Goal: Information Seeking & Learning: Learn about a topic

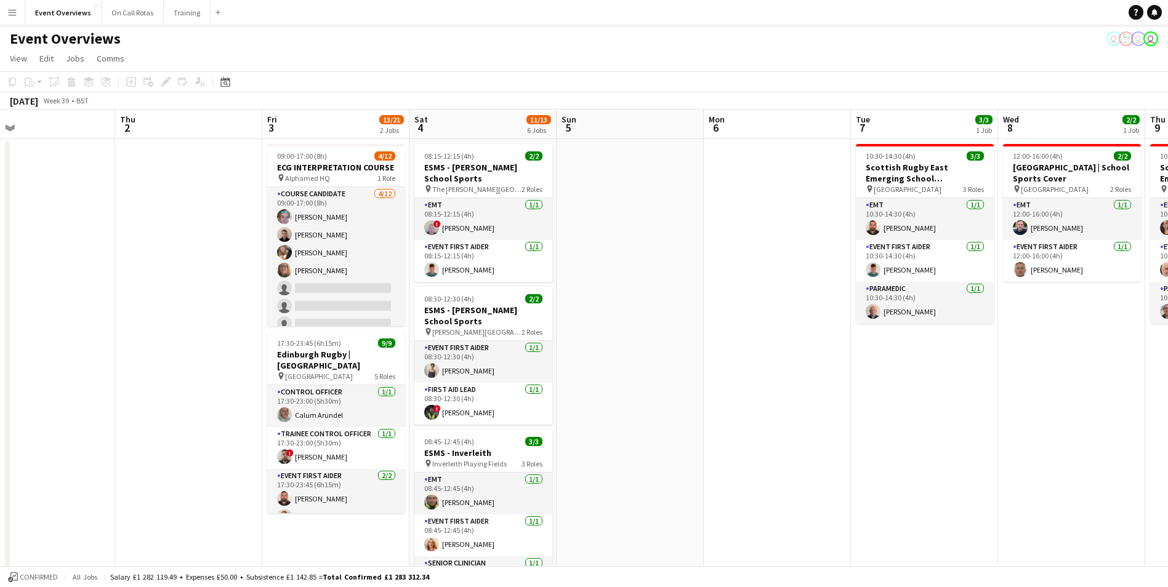
drag, startPoint x: 1049, startPoint y: 281, endPoint x: 667, endPoint y: 325, distance: 384.3
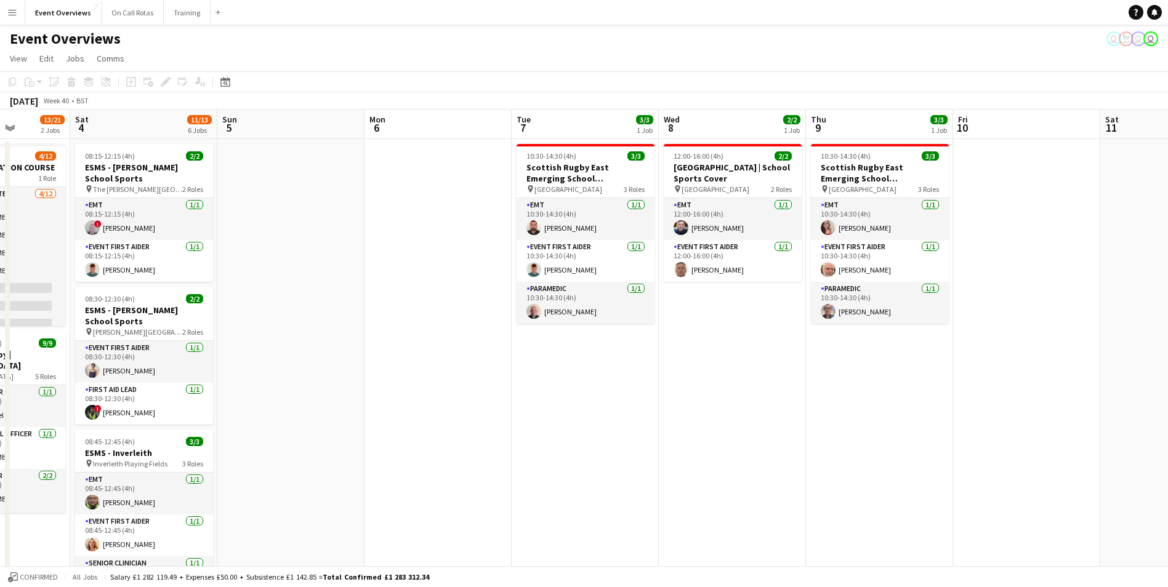
drag, startPoint x: 963, startPoint y: 369, endPoint x: 624, endPoint y: 376, distance: 339.3
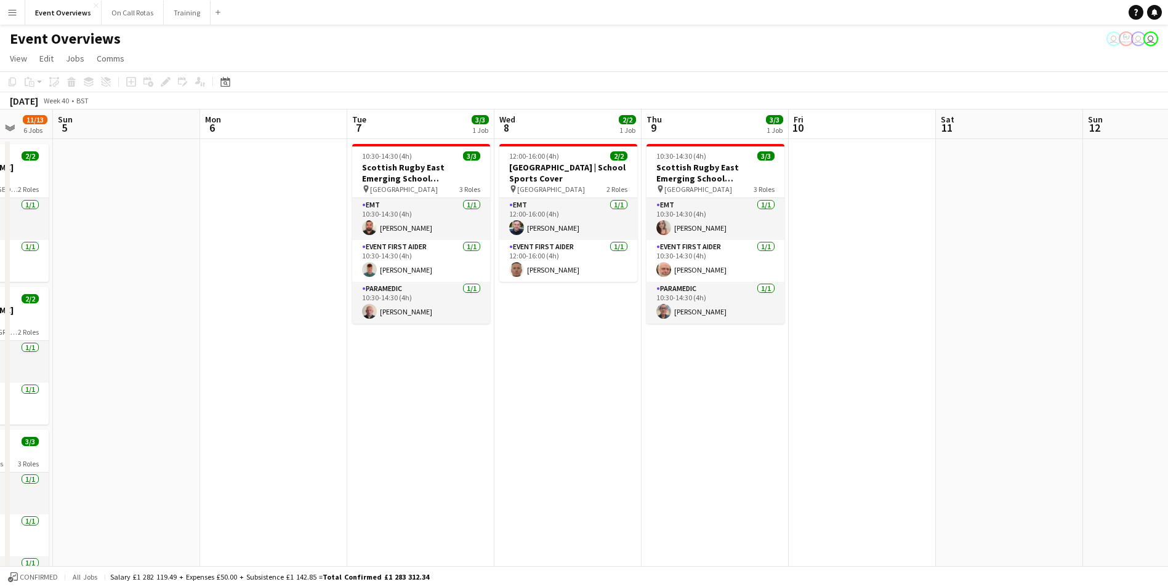
drag, startPoint x: 1094, startPoint y: 313, endPoint x: 783, endPoint y: 328, distance: 311.9
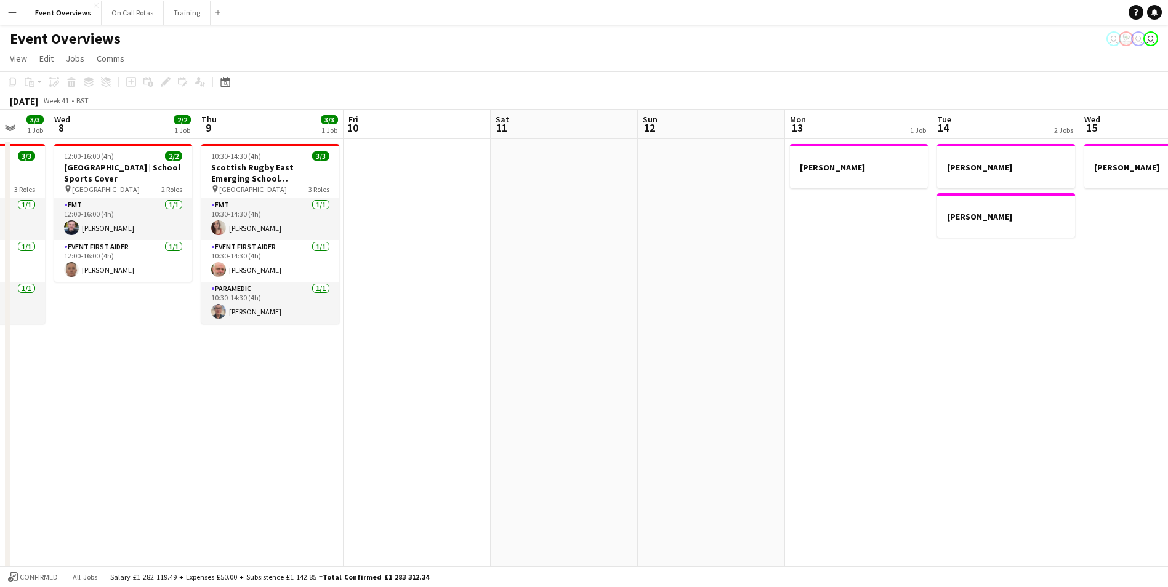
scroll to position [0, 402]
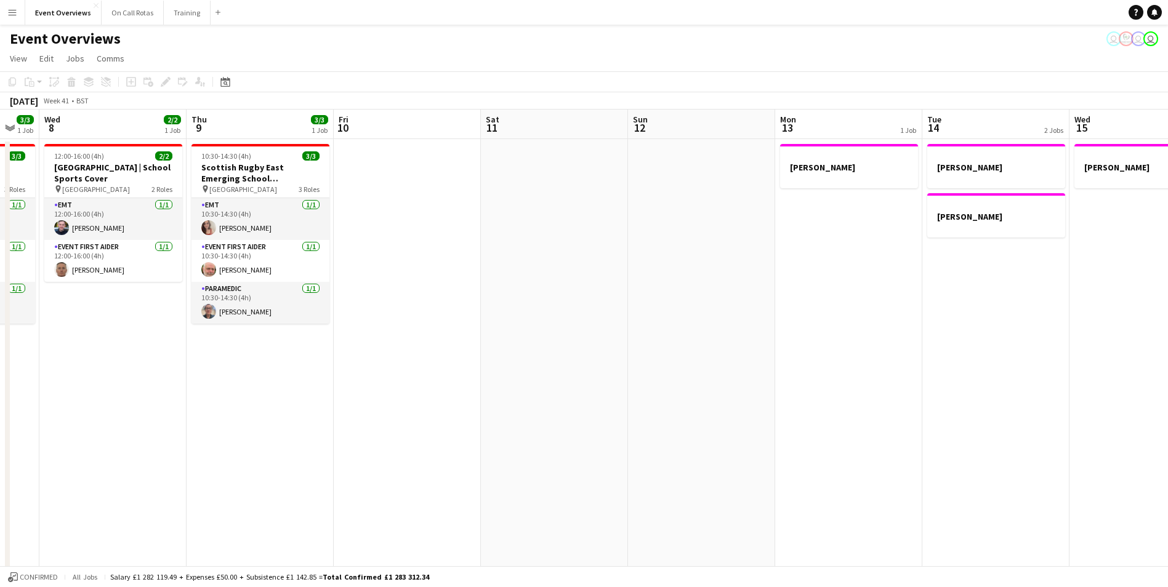
drag, startPoint x: 948, startPoint y: 286, endPoint x: 640, endPoint y: 317, distance: 309.5
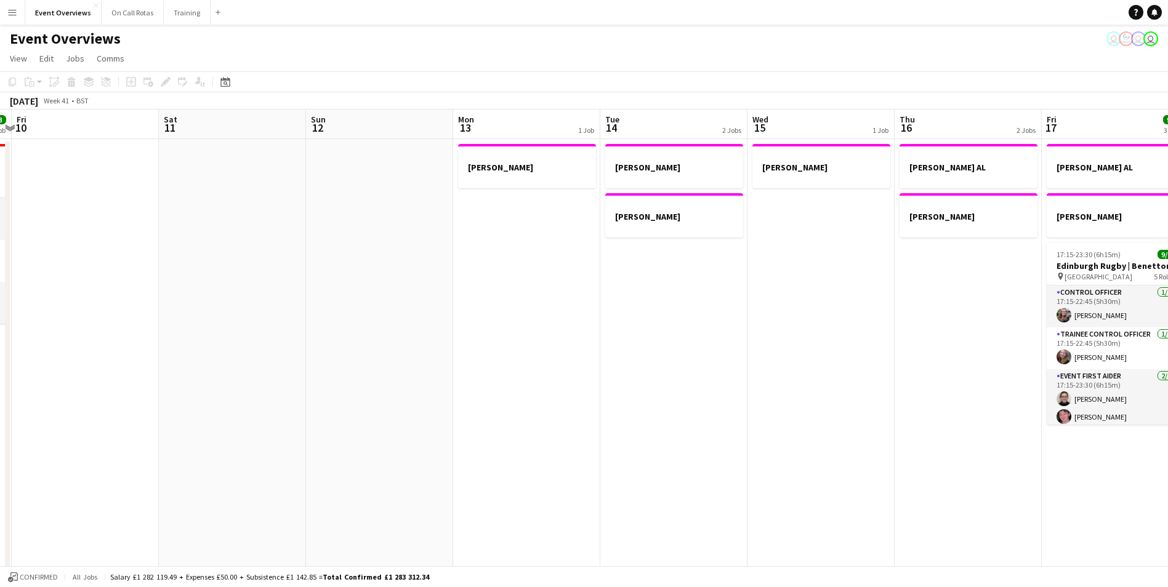
drag, startPoint x: 1080, startPoint y: 250, endPoint x: 758, endPoint y: 256, distance: 322.1
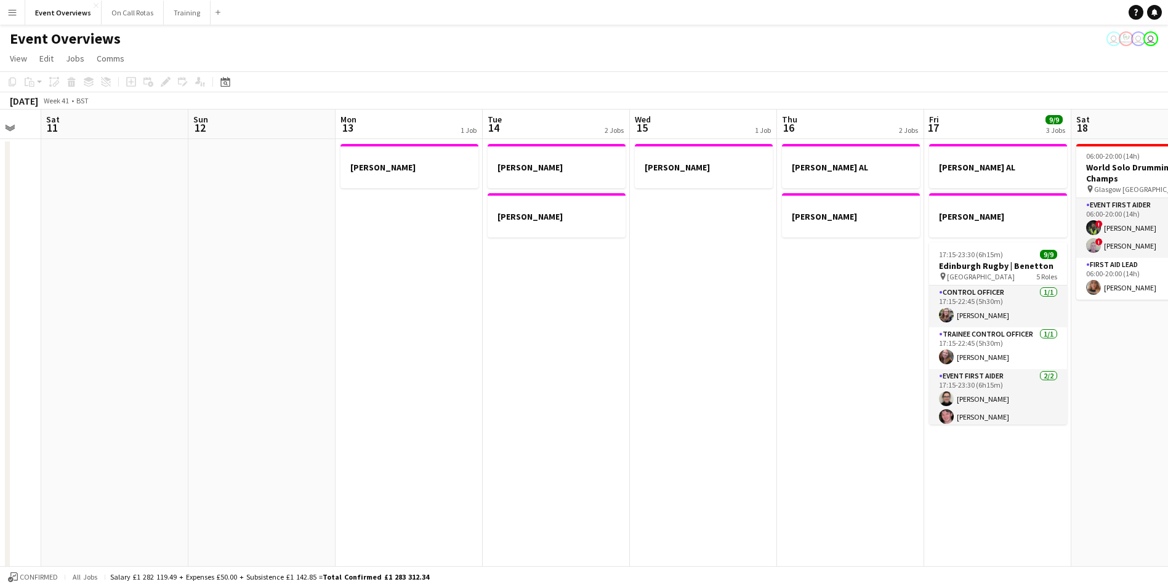
scroll to position [0, 457]
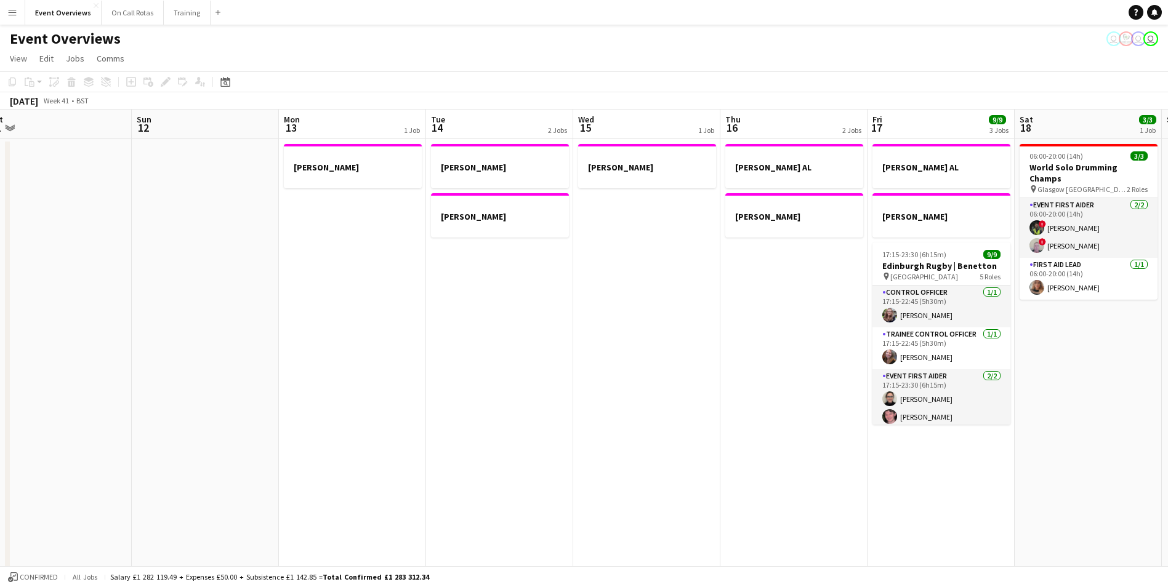
drag, startPoint x: 869, startPoint y: 258, endPoint x: 695, endPoint y: 268, distance: 174.6
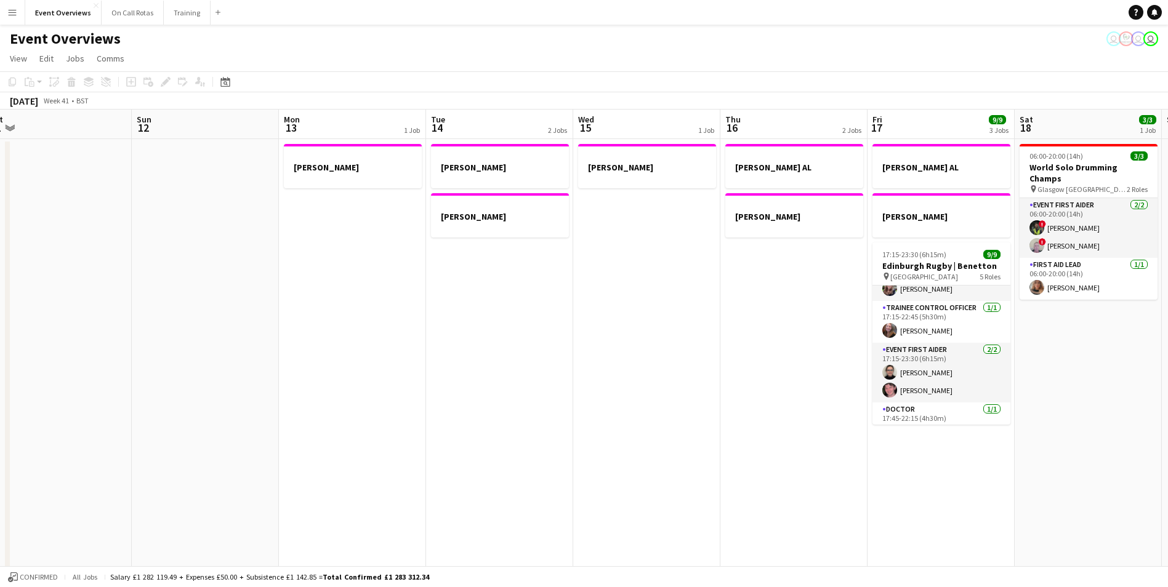
scroll to position [0, 0]
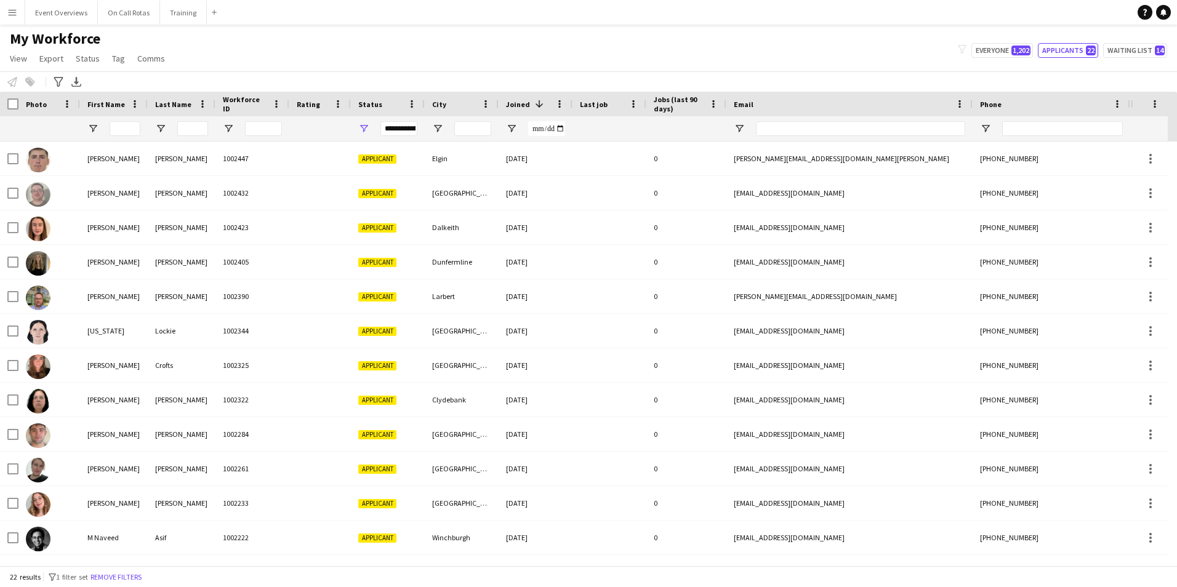
scroll to position [344, 0]
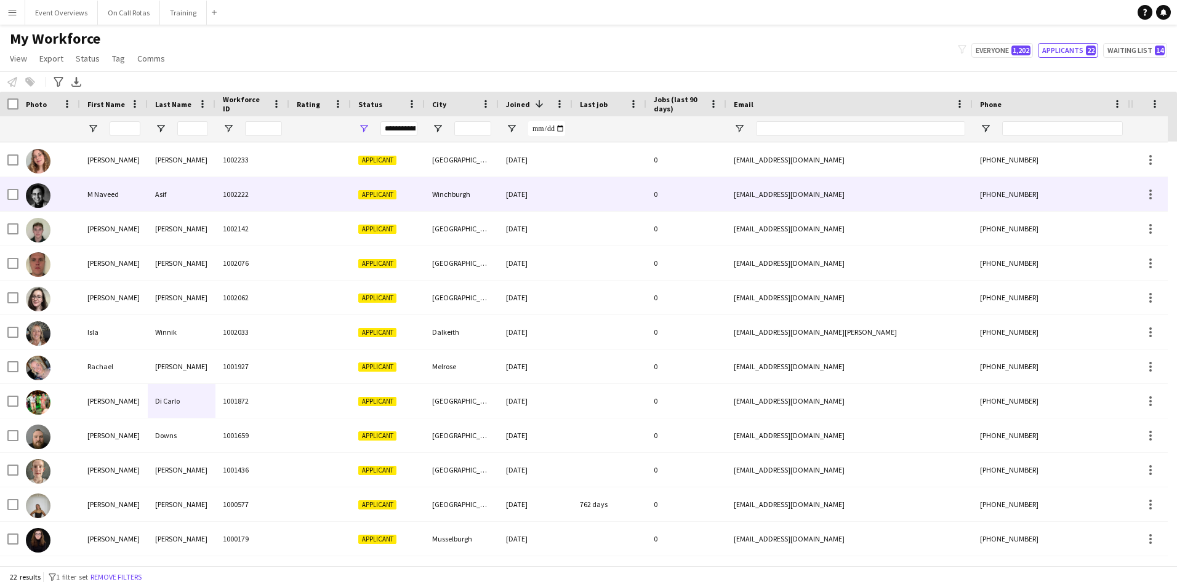
click at [218, 197] on div "1002222" at bounding box center [253, 194] width 74 height 34
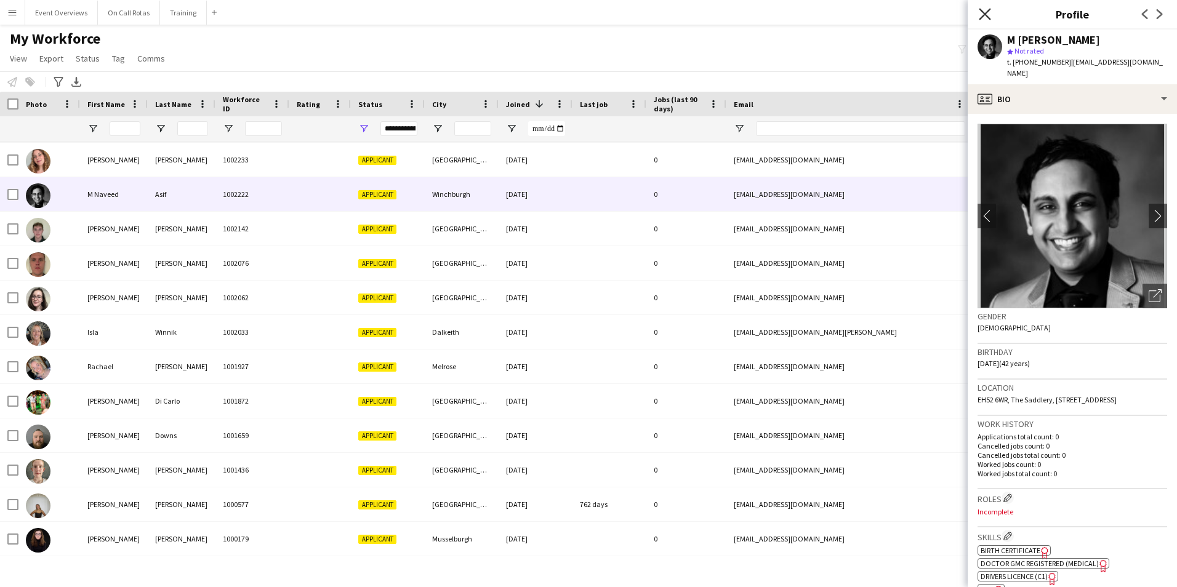
click at [989, 17] on icon at bounding box center [985, 14] width 12 height 12
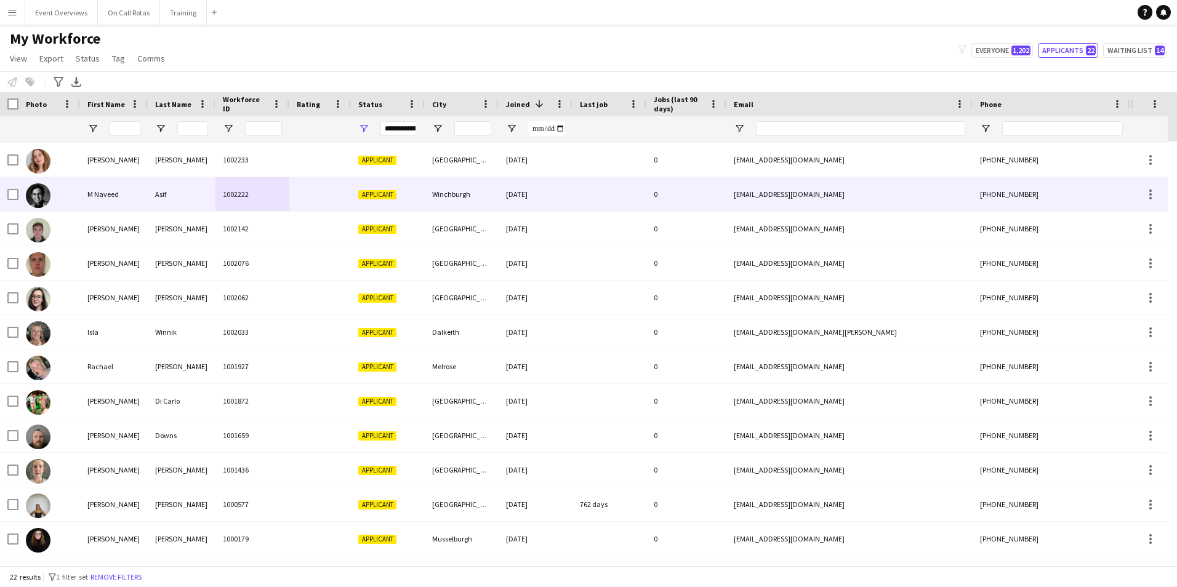
drag, startPoint x: 369, startPoint y: 188, endPoint x: 432, endPoint y: 187, distance: 63.4
click at [369, 188] on div "Applicant" at bounding box center [388, 194] width 74 height 34
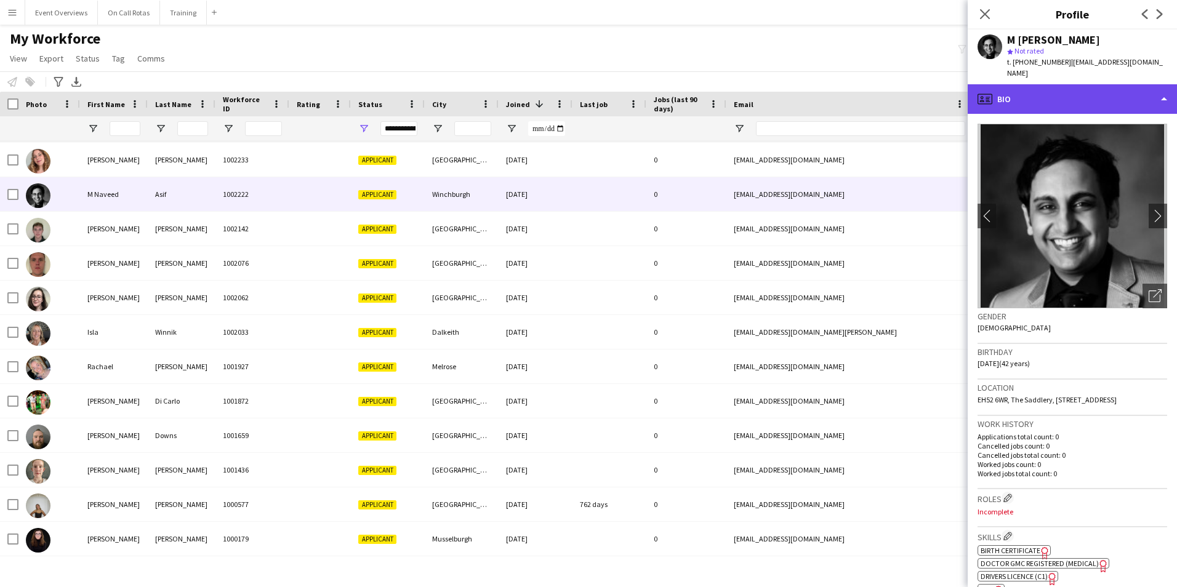
click at [1052, 85] on div "profile Bio" at bounding box center [1072, 99] width 209 height 30
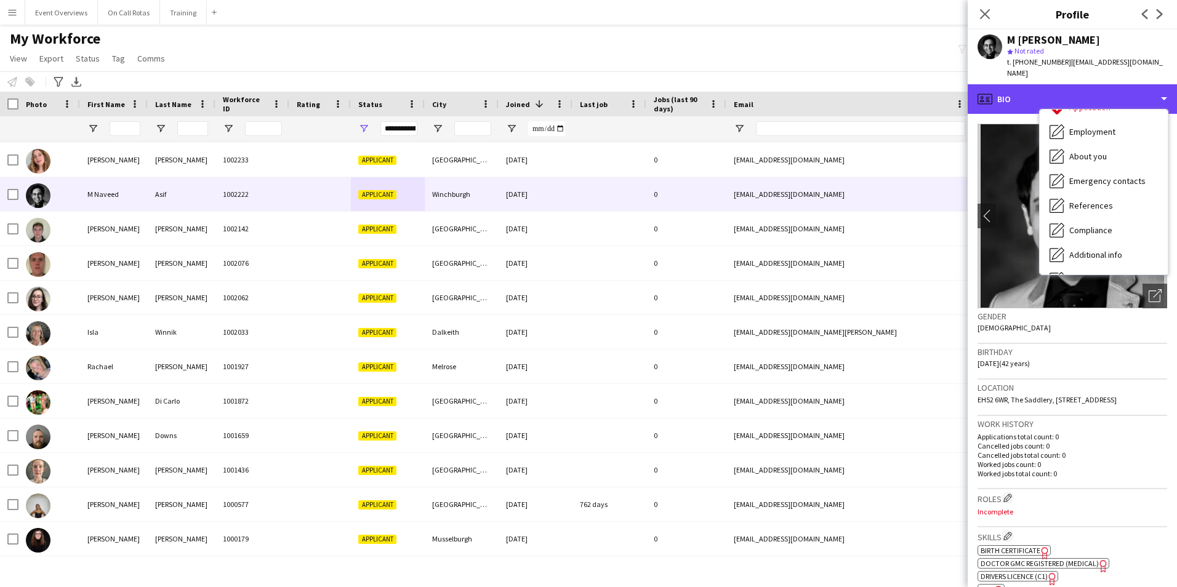
scroll to position [214, 0]
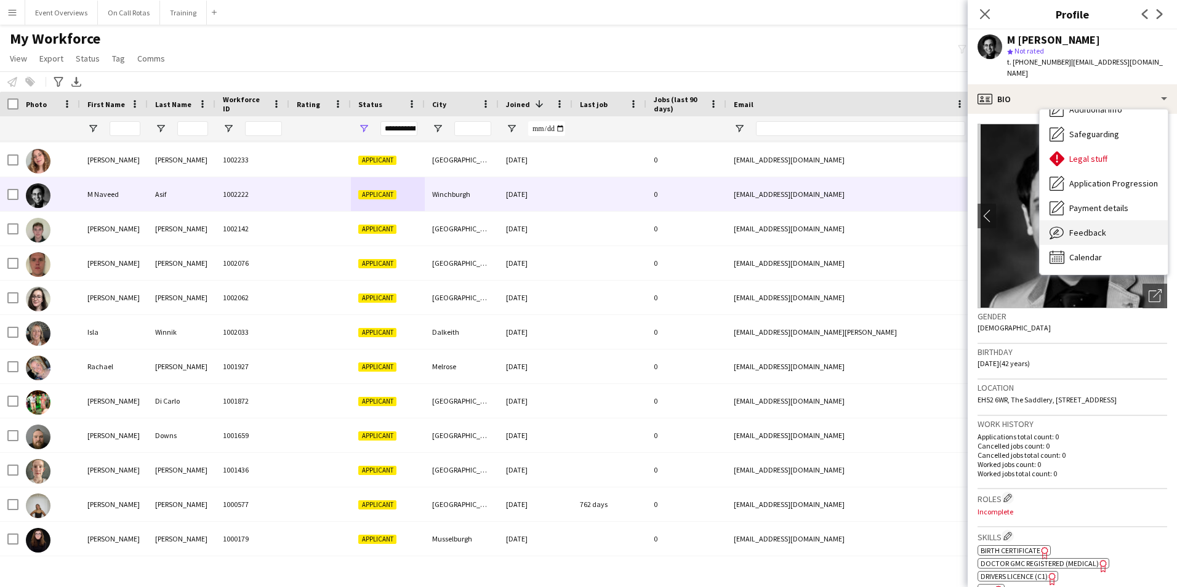
click at [1092, 227] on span "Feedback" at bounding box center [1088, 232] width 37 height 11
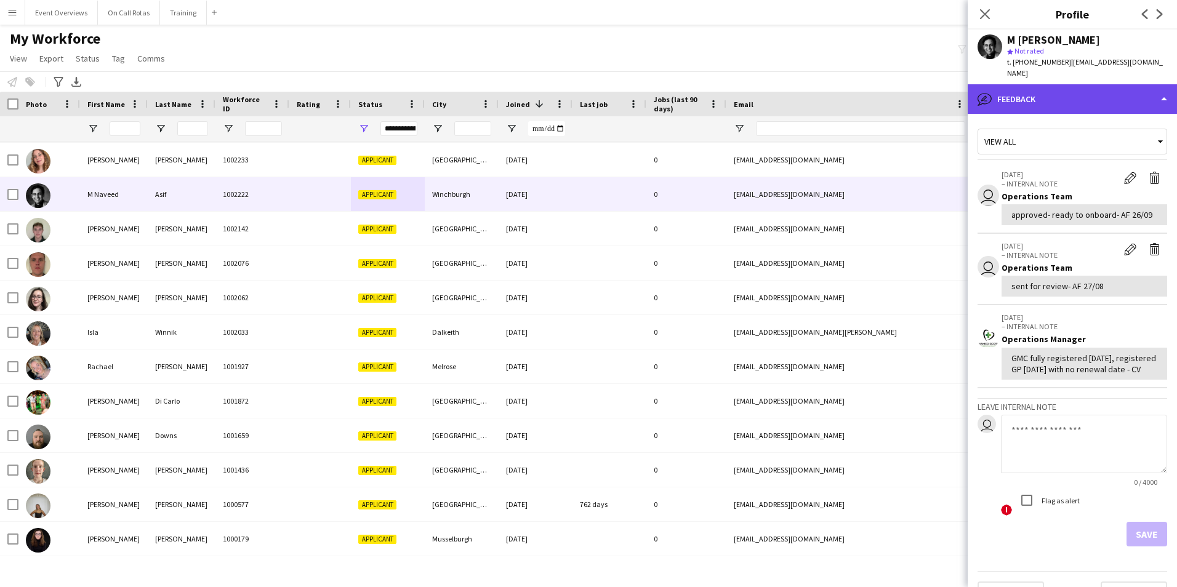
click at [1057, 97] on div "bubble-pencil Feedback" at bounding box center [1072, 99] width 209 height 30
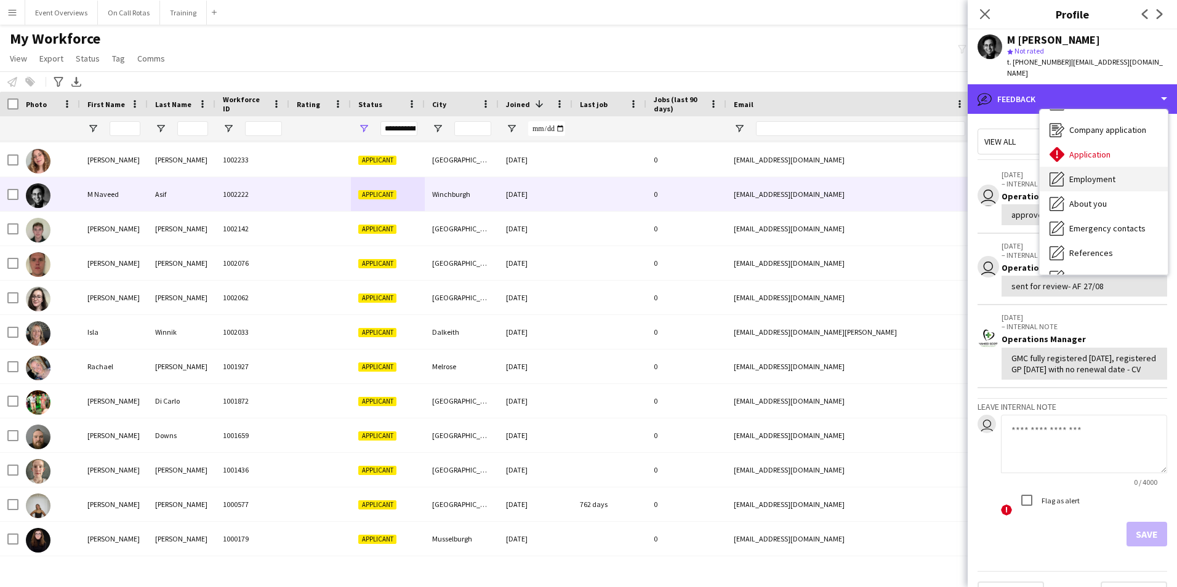
scroll to position [0, 0]
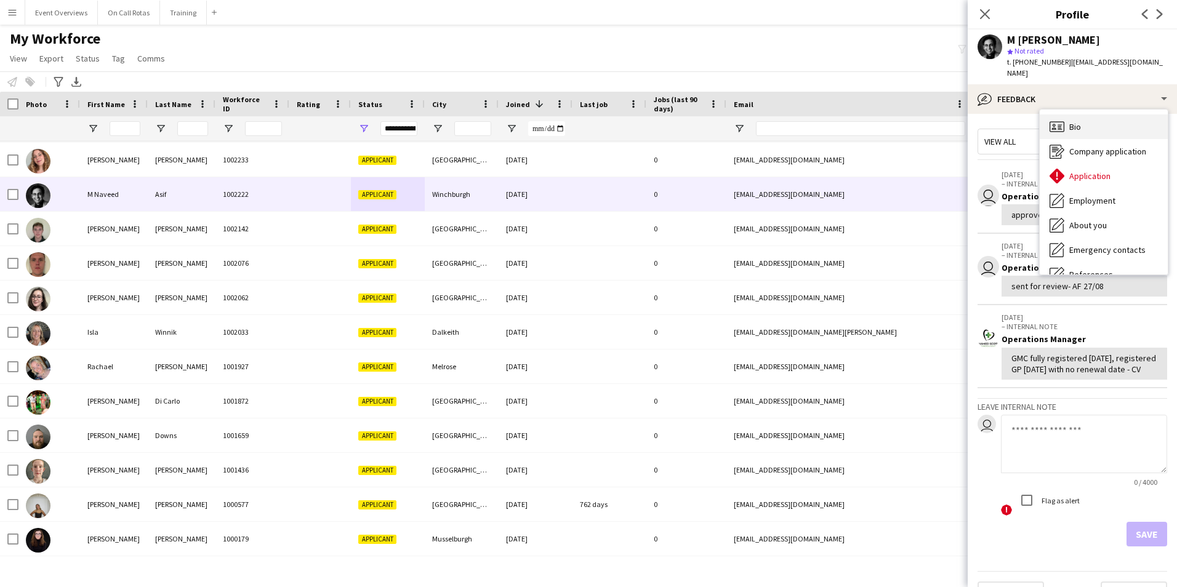
click at [1063, 119] on icon "Bio" at bounding box center [1057, 126] width 15 height 15
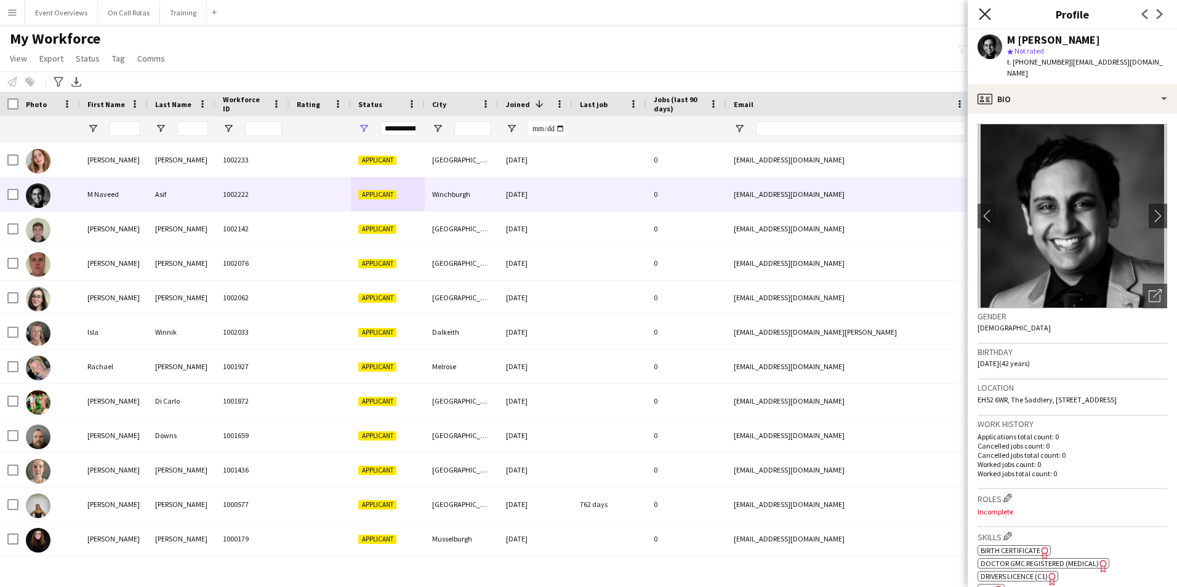
click at [981, 17] on icon "Close pop-in" at bounding box center [985, 14] width 12 height 12
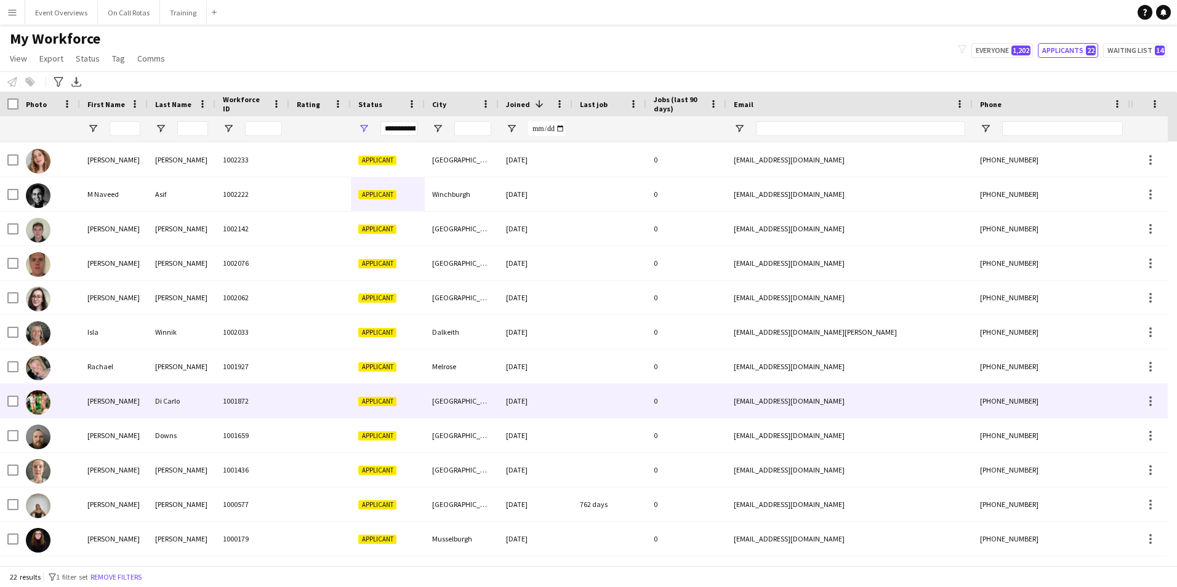
click at [228, 402] on div "1001872" at bounding box center [253, 401] width 74 height 34
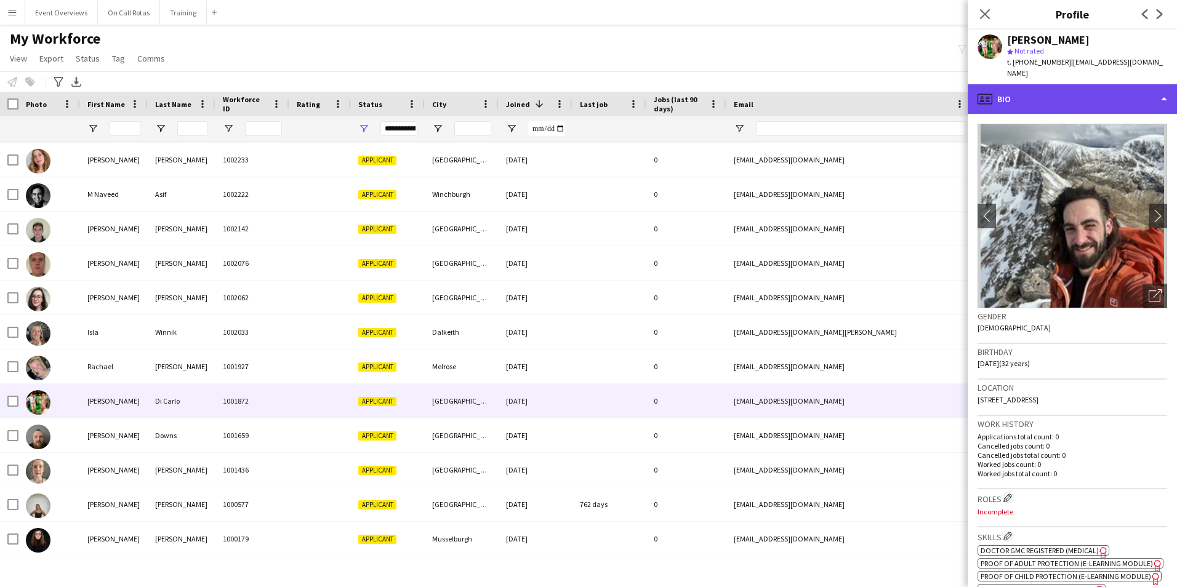
click at [1066, 84] on div "profile Bio" at bounding box center [1072, 99] width 209 height 30
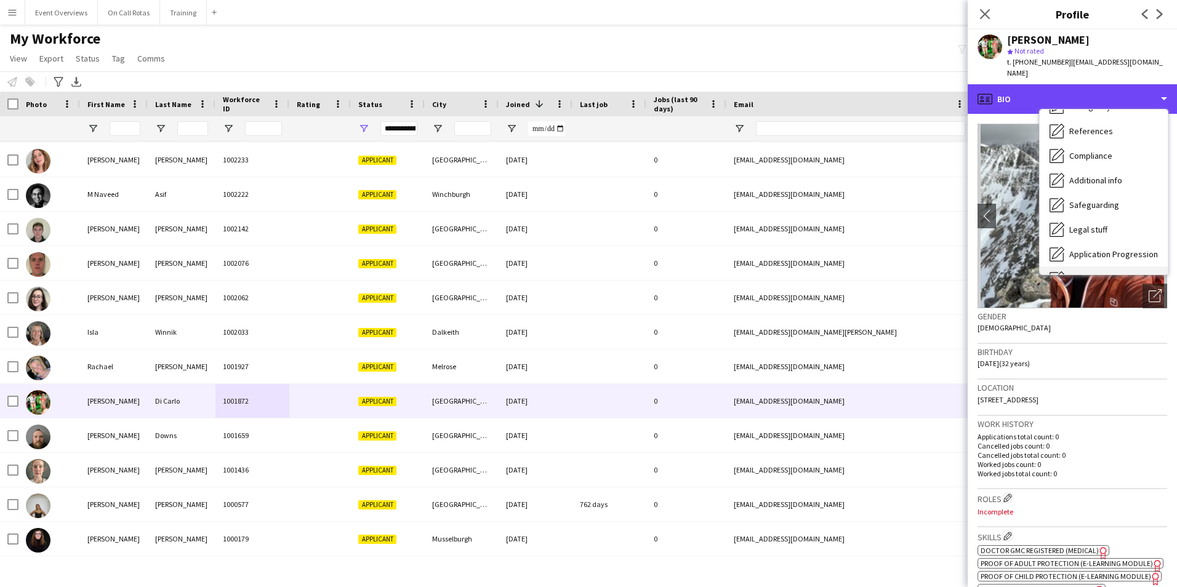
scroll to position [214, 0]
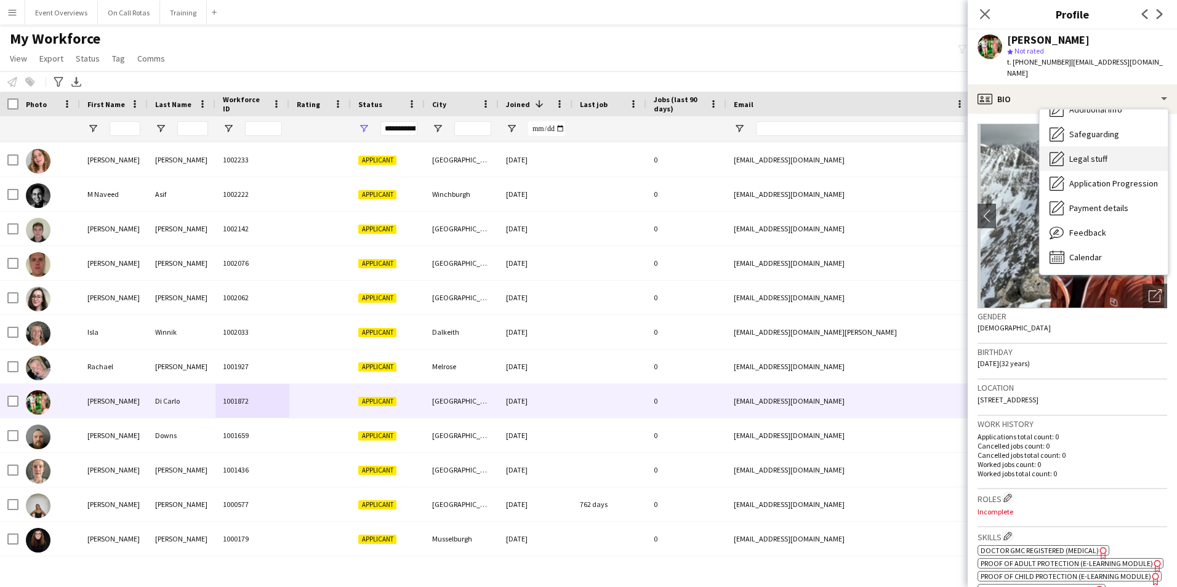
click at [1076, 153] on span "Legal stuff" at bounding box center [1089, 158] width 38 height 11
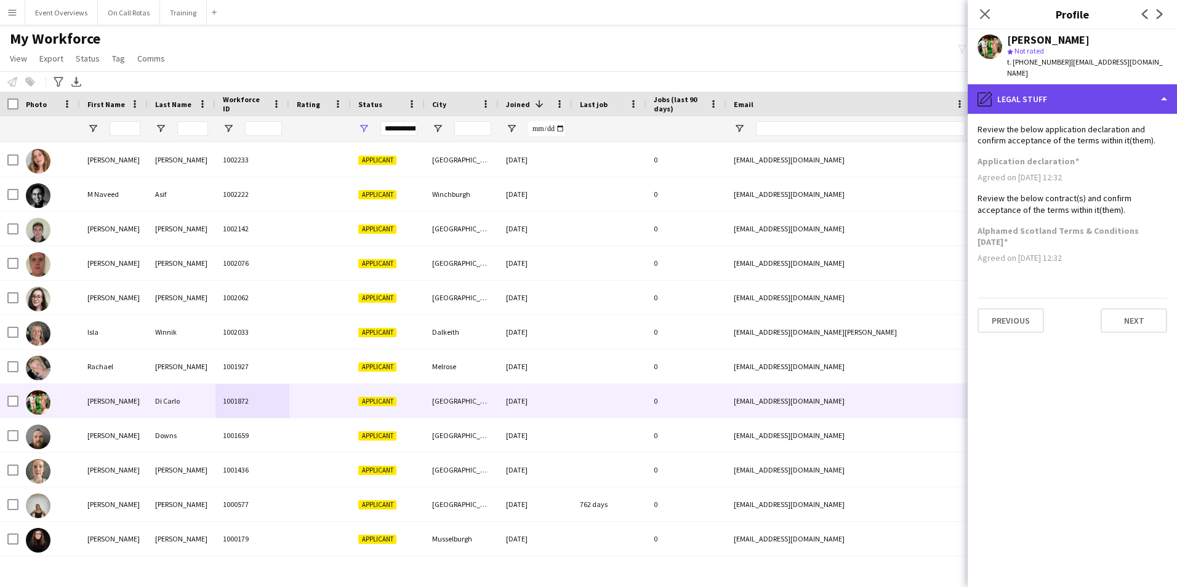
click at [1030, 87] on div "pencil4 Legal stuff" at bounding box center [1072, 99] width 209 height 30
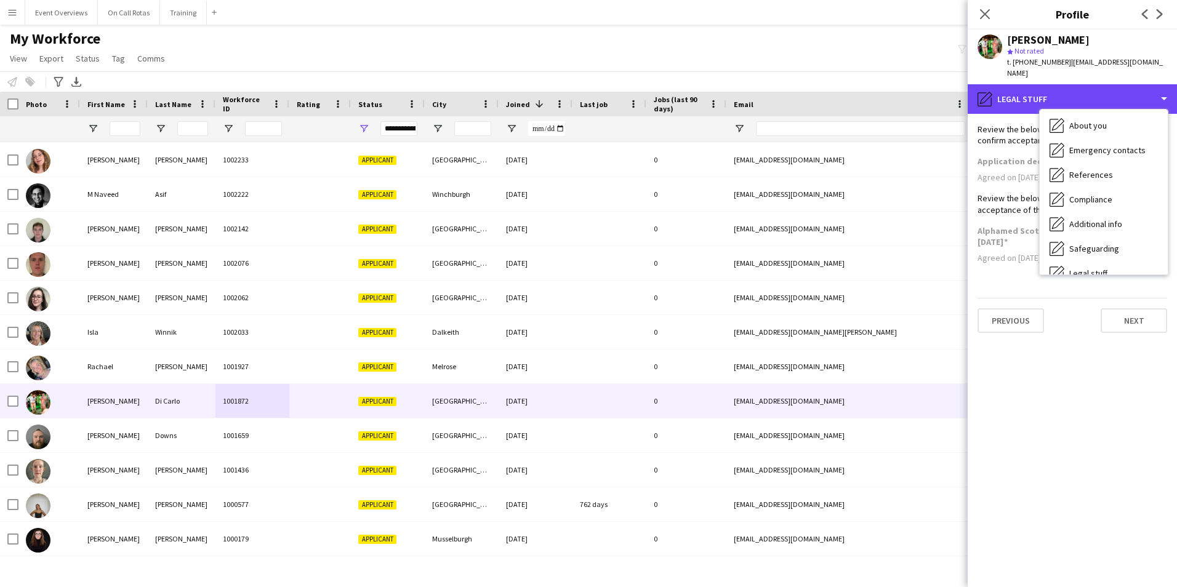
scroll to position [0, 0]
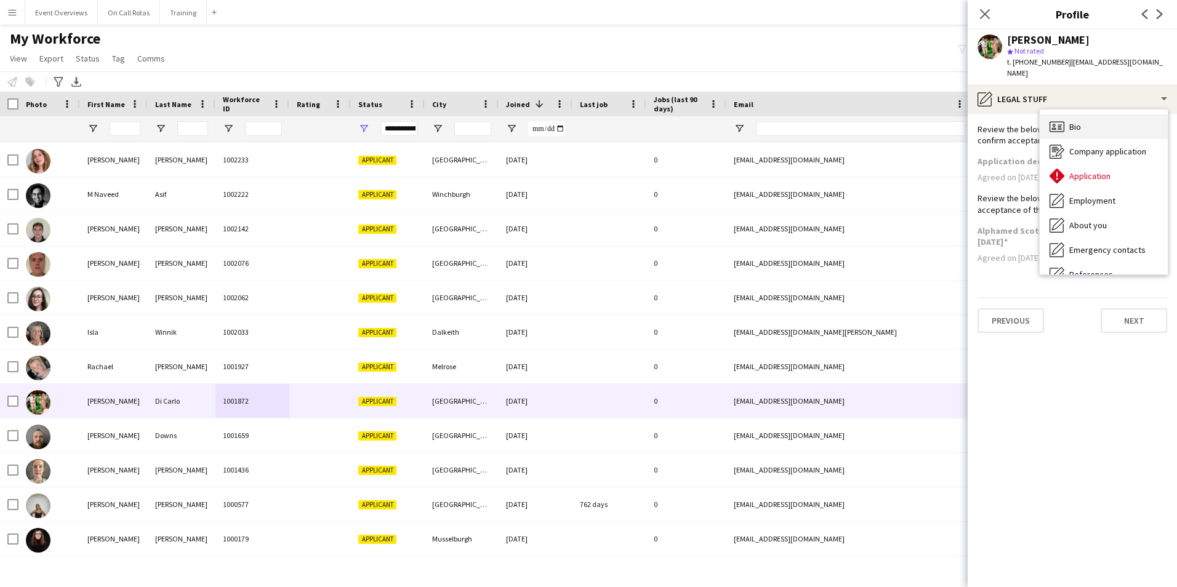
click at [1076, 121] on span "Bio" at bounding box center [1076, 126] width 12 height 11
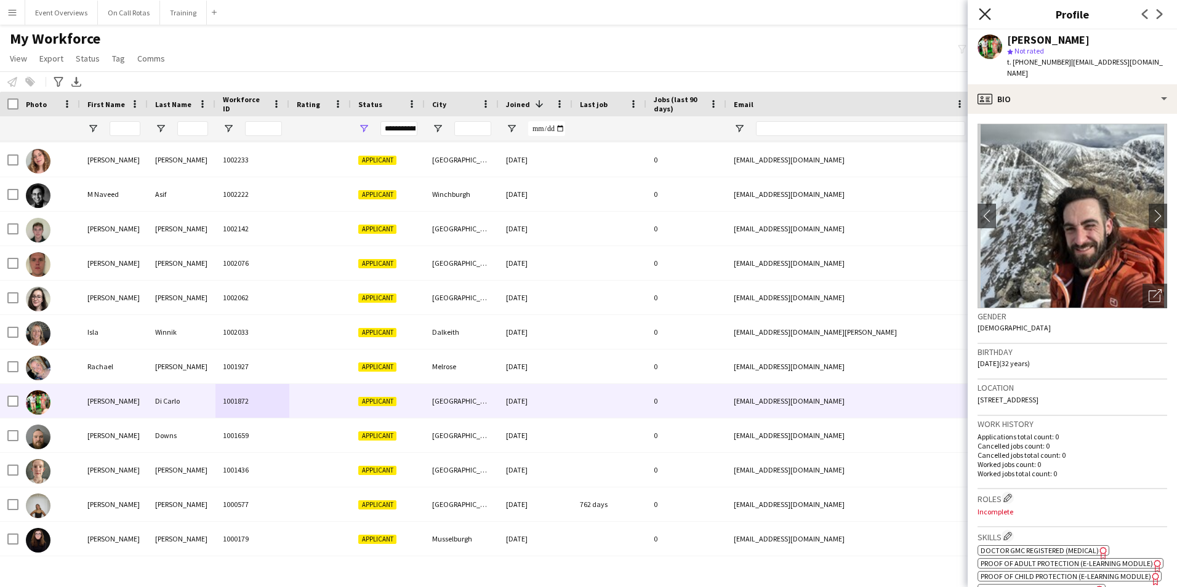
click at [982, 10] on icon "Close pop-in" at bounding box center [985, 14] width 12 height 12
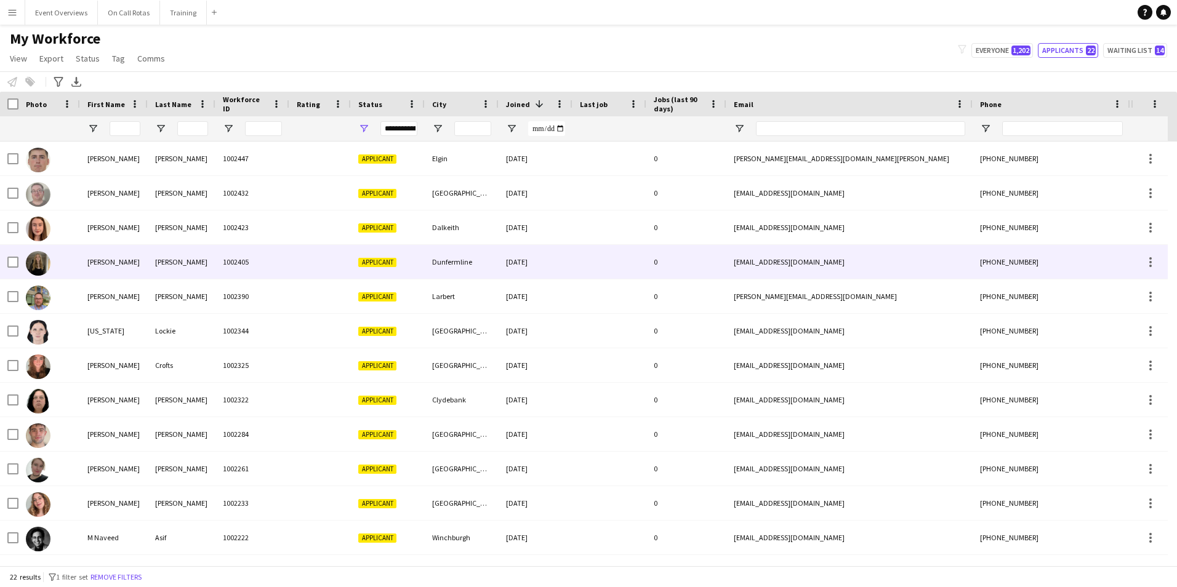
scroll to position [344, 0]
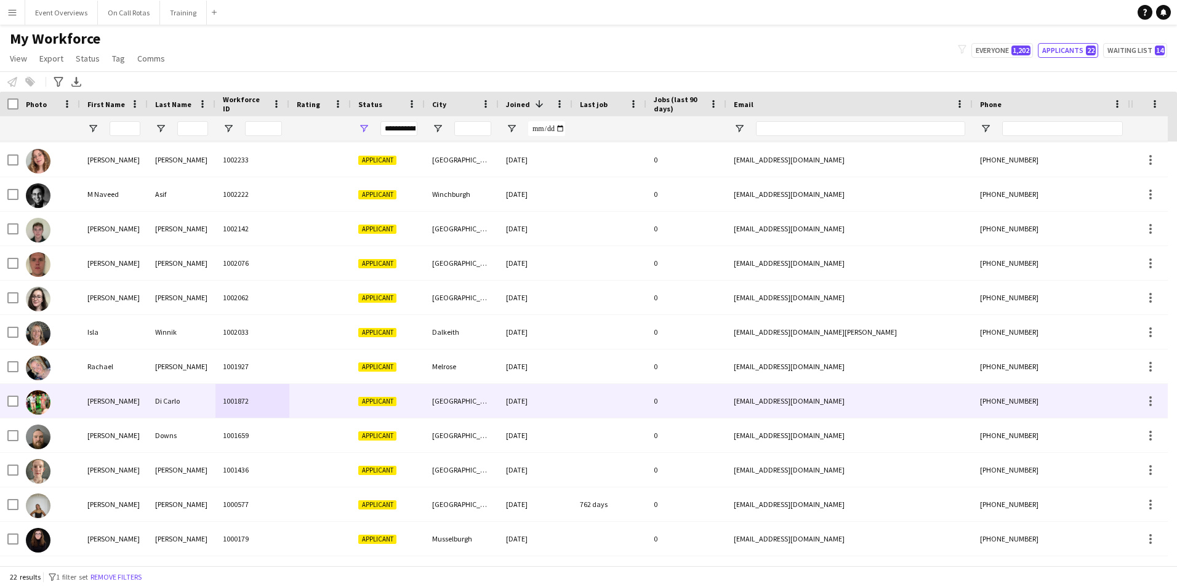
click at [106, 399] on div "Andrew" at bounding box center [114, 401] width 68 height 34
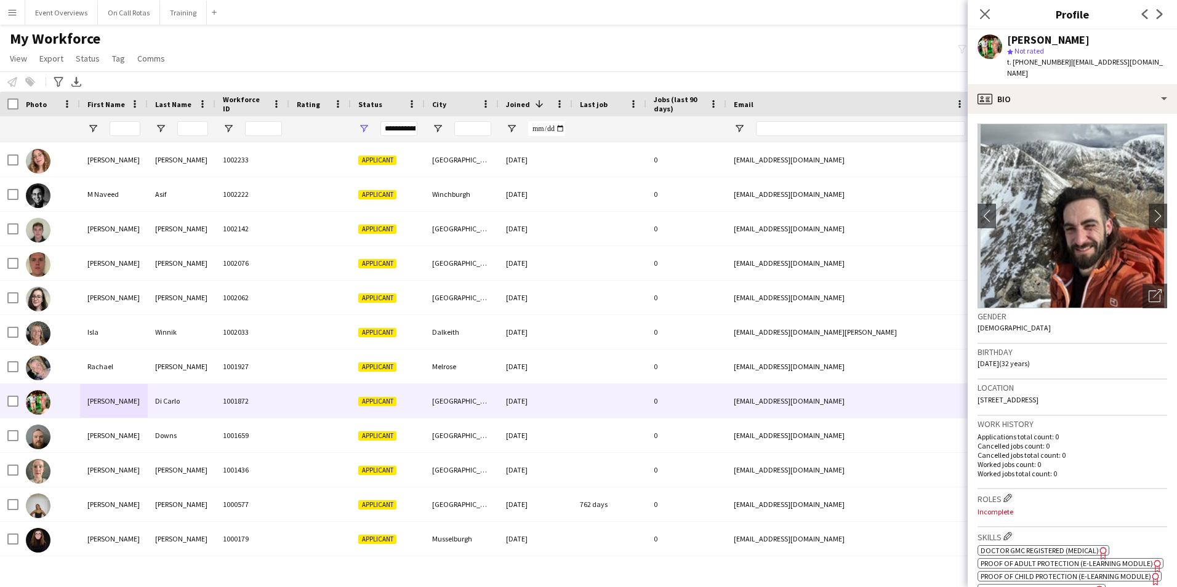
click at [1147, 188] on img at bounding box center [1073, 216] width 190 height 185
click at [1147, 204] on button "chevron-right" at bounding box center [1158, 216] width 25 height 25
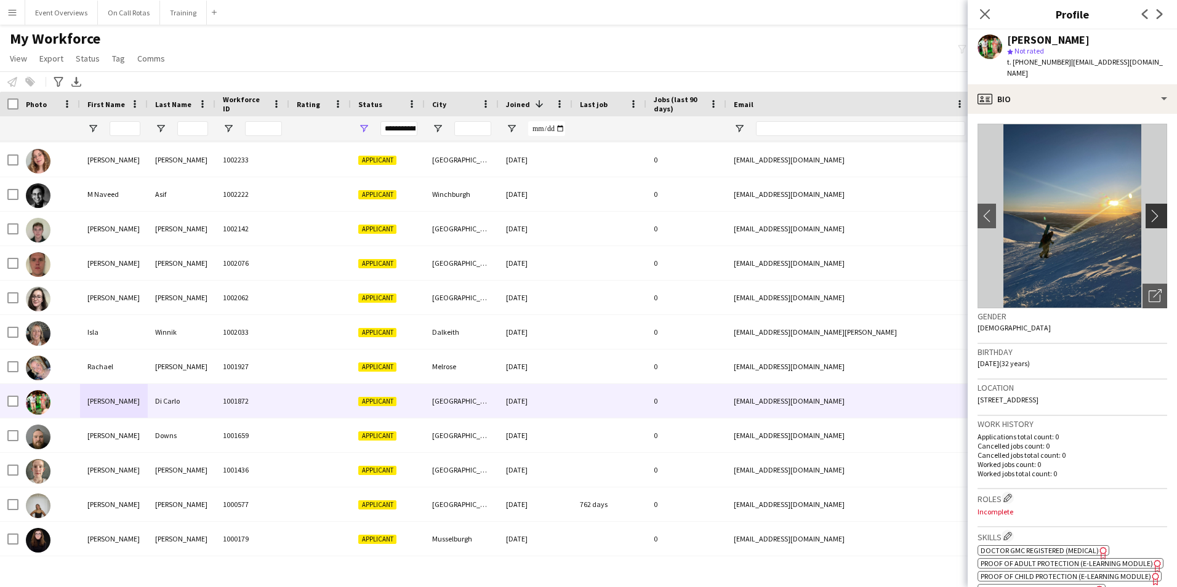
click at [1147, 204] on button "chevron-right" at bounding box center [1158, 216] width 25 height 25
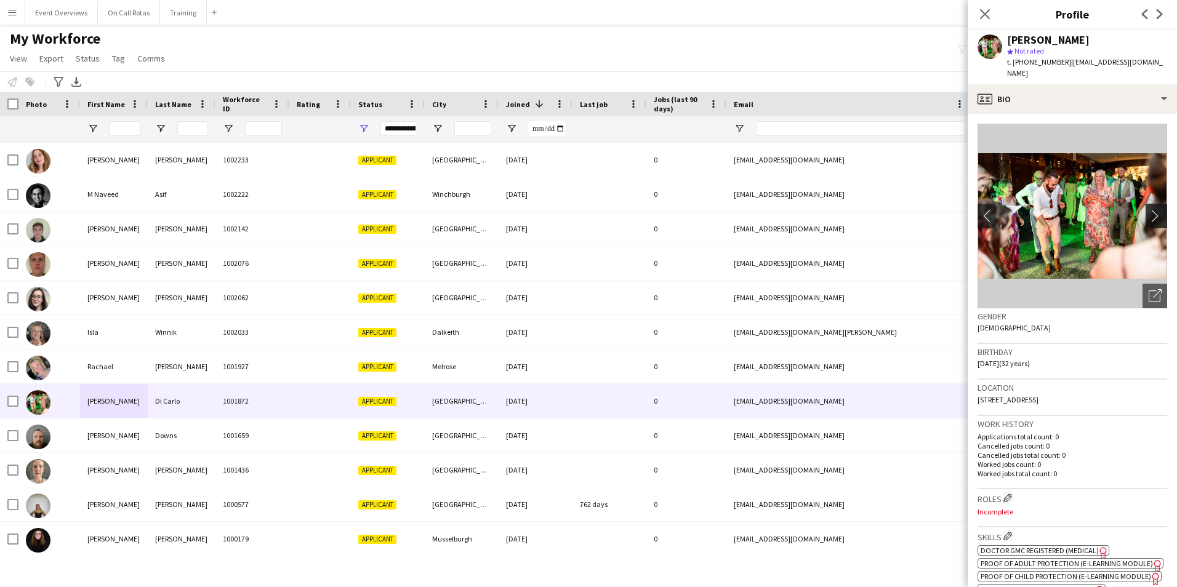
click at [1147, 204] on button "chevron-right" at bounding box center [1158, 216] width 25 height 25
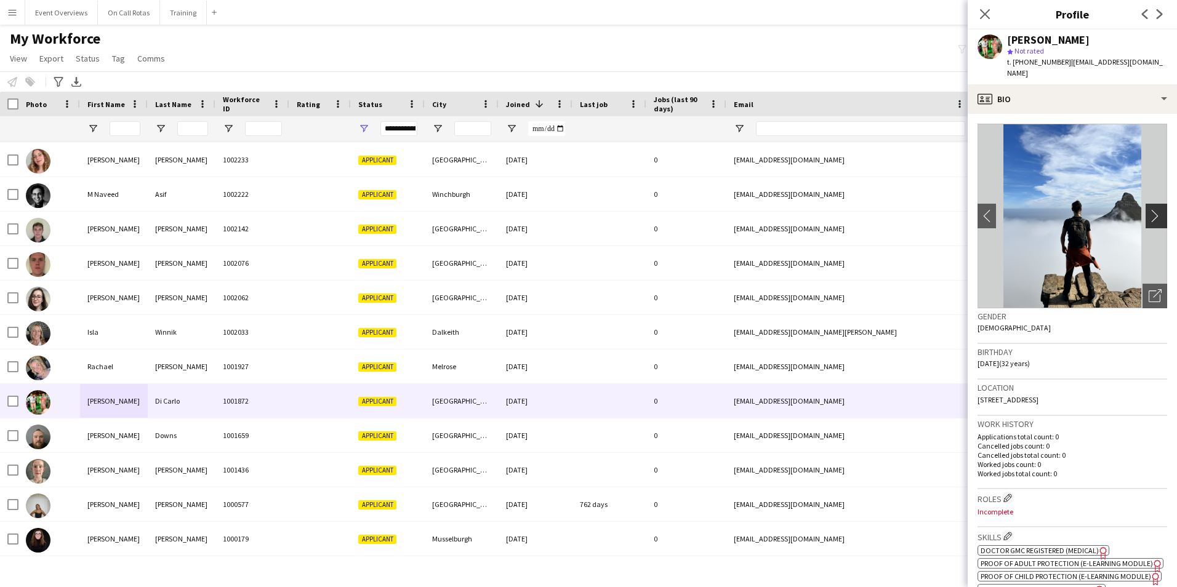
click at [1147, 204] on button "chevron-right" at bounding box center [1158, 216] width 25 height 25
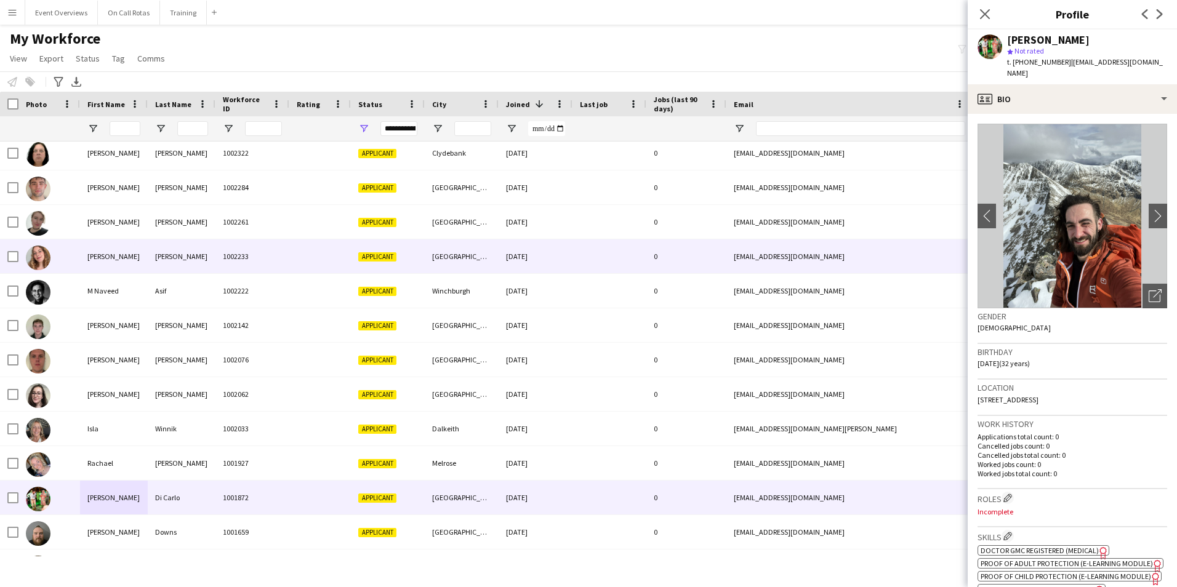
scroll to position [220, 0]
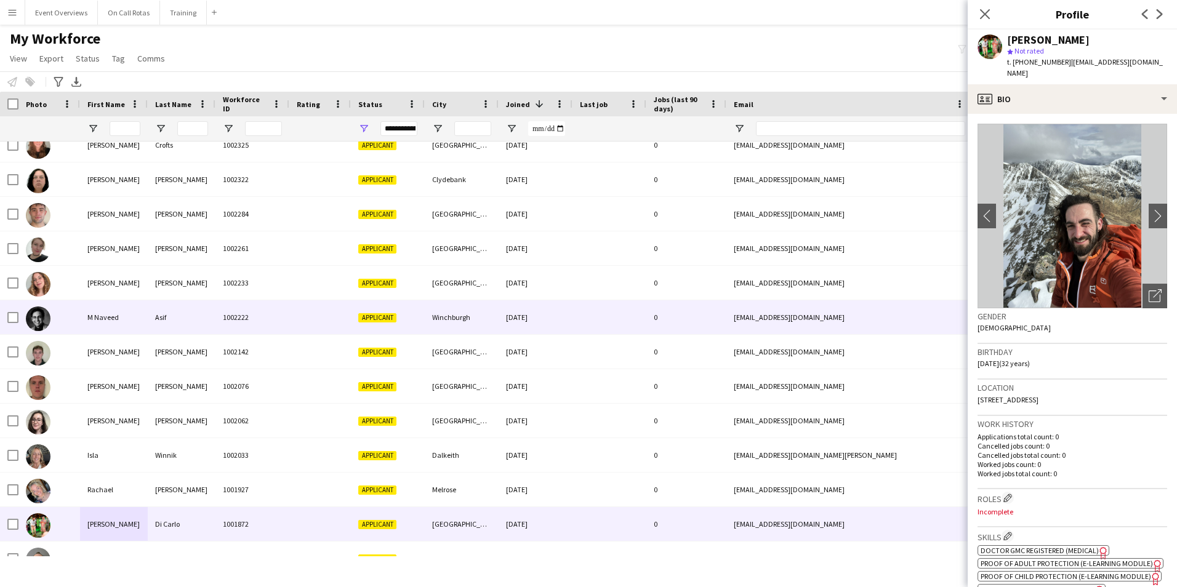
drag, startPoint x: 128, startPoint y: 307, endPoint x: 135, endPoint y: 312, distance: 8.0
click at [128, 308] on div "M Naveed" at bounding box center [114, 317] width 68 height 34
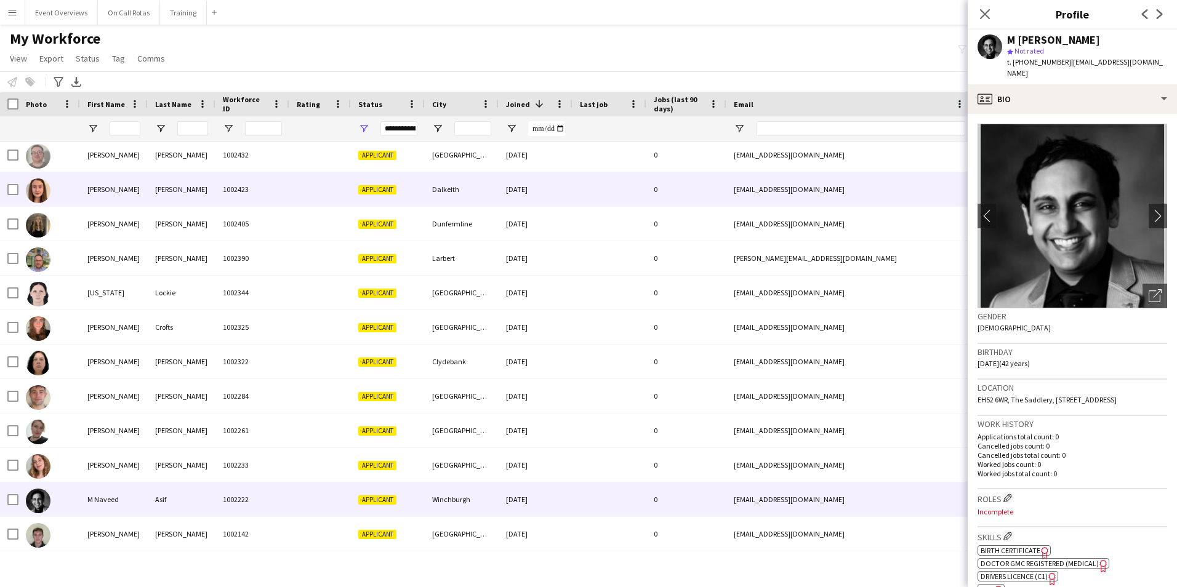
scroll to position [0, 0]
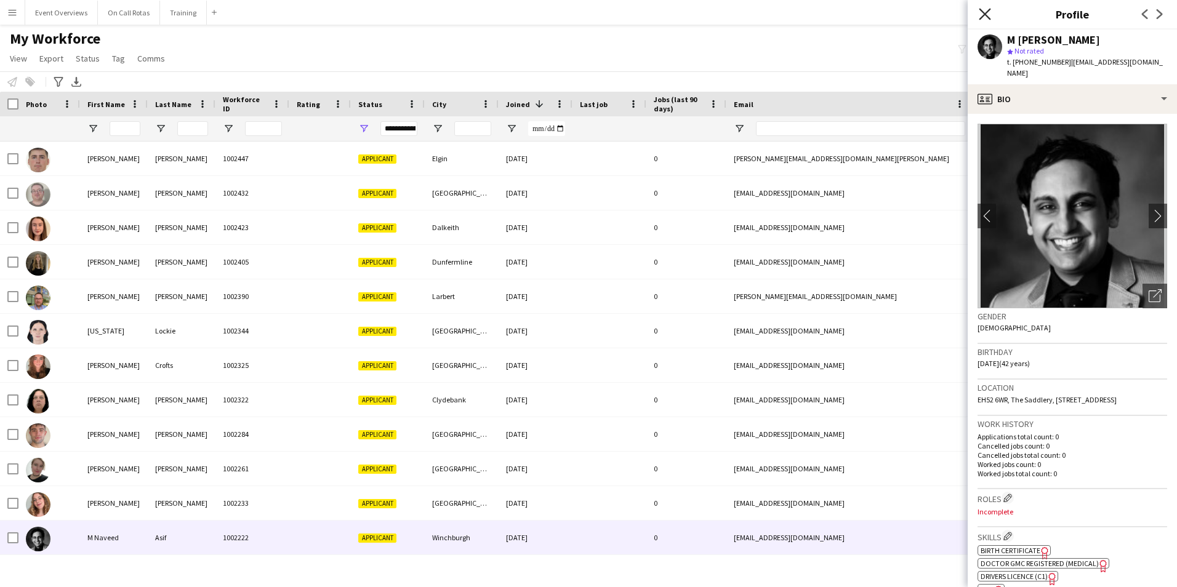
click at [989, 9] on icon "Close pop-in" at bounding box center [985, 14] width 12 height 12
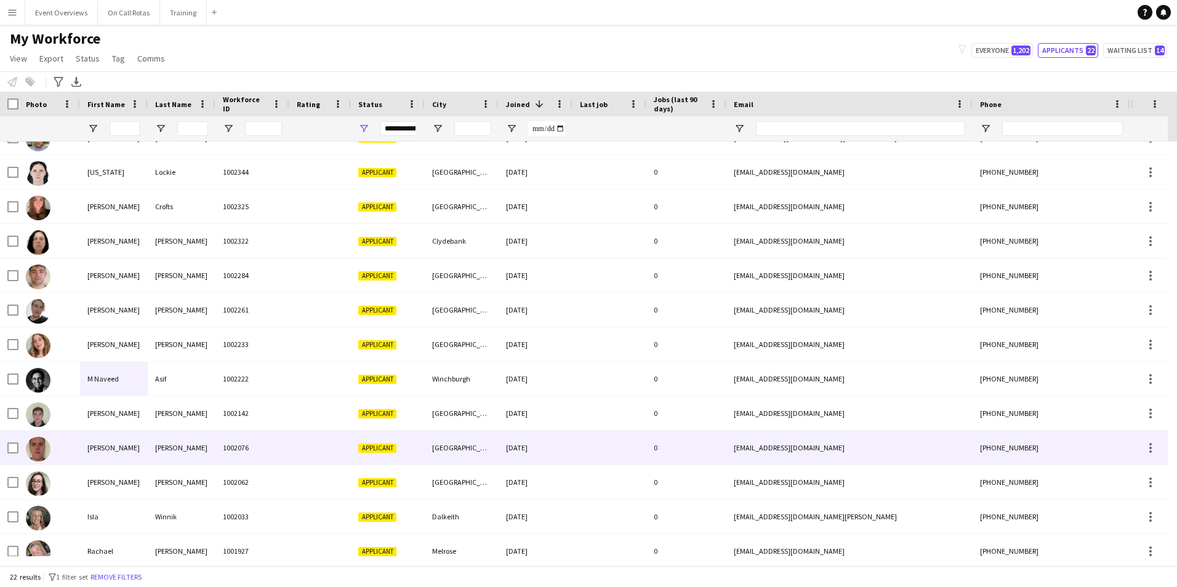
scroll to position [282, 0]
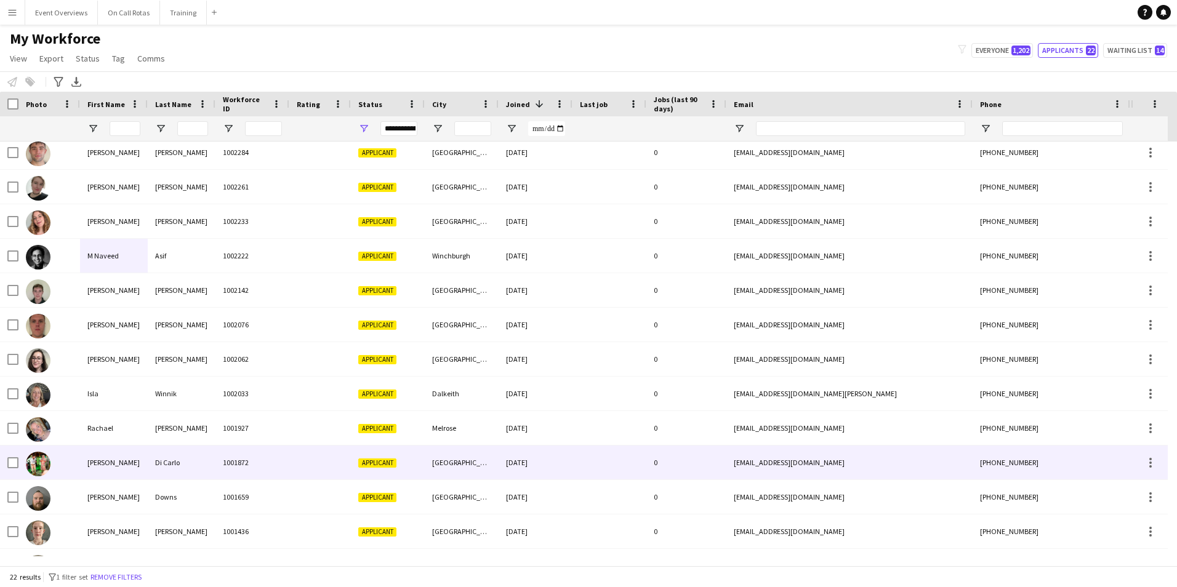
click at [148, 460] on div "Di Carlo" at bounding box center [182, 463] width 68 height 34
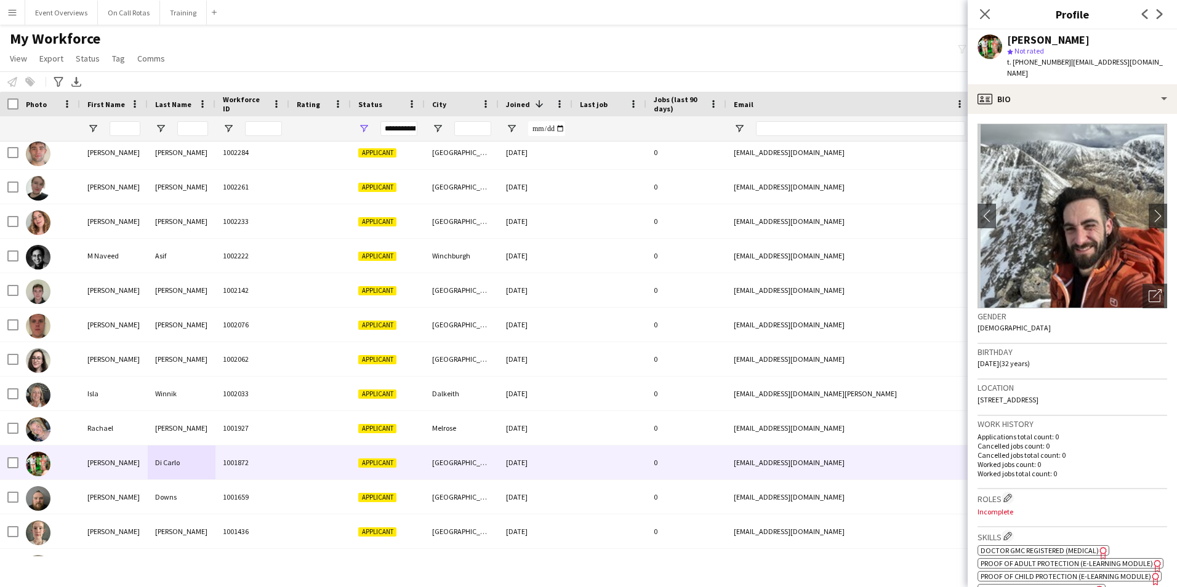
drag, startPoint x: 1159, startPoint y: 55, endPoint x: 1099, endPoint y: 65, distance: 60.6
click at [1099, 65] on div "Andrew Di Carlo star Not rated t. +447815692296 | andrewadicarlo@gmail.com" at bounding box center [1072, 57] width 209 height 55
drag, startPoint x: 1099, startPoint y: 65, endPoint x: 1072, endPoint y: 63, distance: 27.2
click at [1077, 63] on span "| andrewadicarlo@gmail.com" at bounding box center [1085, 67] width 156 height 20
drag, startPoint x: 1068, startPoint y: 63, endPoint x: 1131, endPoint y: 62, distance: 63.4
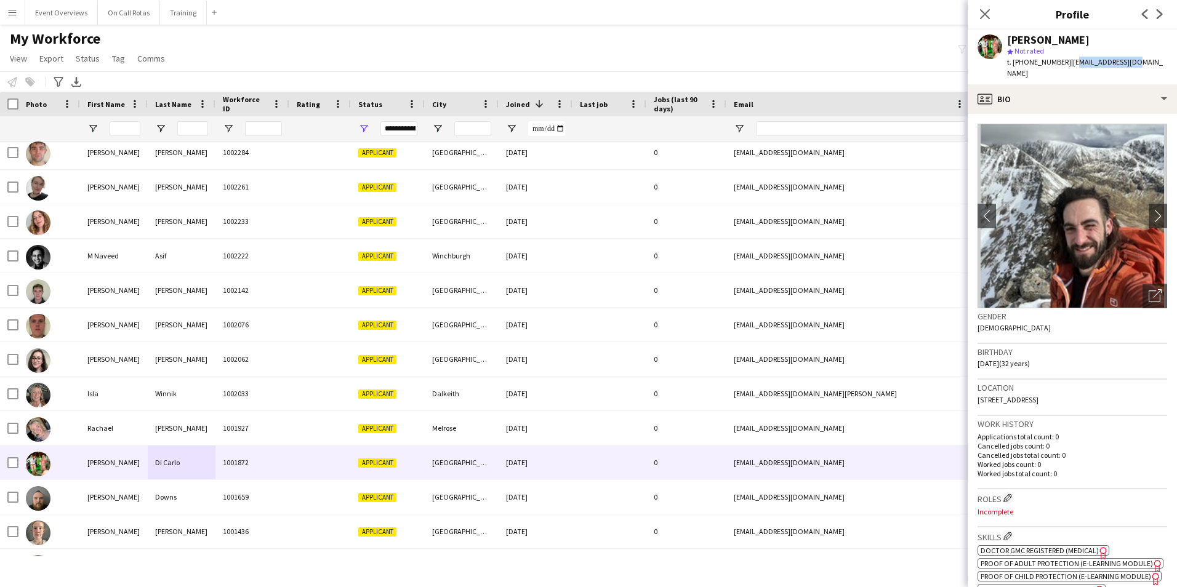
click at [1131, 62] on span "| andrewadicarlo@gmail.com" at bounding box center [1085, 67] width 156 height 20
drag, startPoint x: 1131, startPoint y: 62, endPoint x: 1066, endPoint y: 64, distance: 64.7
click at [1066, 64] on span "| andrewadicarlo@gmail.com" at bounding box center [1085, 67] width 156 height 20
drag, startPoint x: 1066, startPoint y: 63, endPoint x: 1146, endPoint y: 65, distance: 79.4
click at [1146, 65] on span "| andrewadicarlo@gmail.com" at bounding box center [1085, 67] width 156 height 20
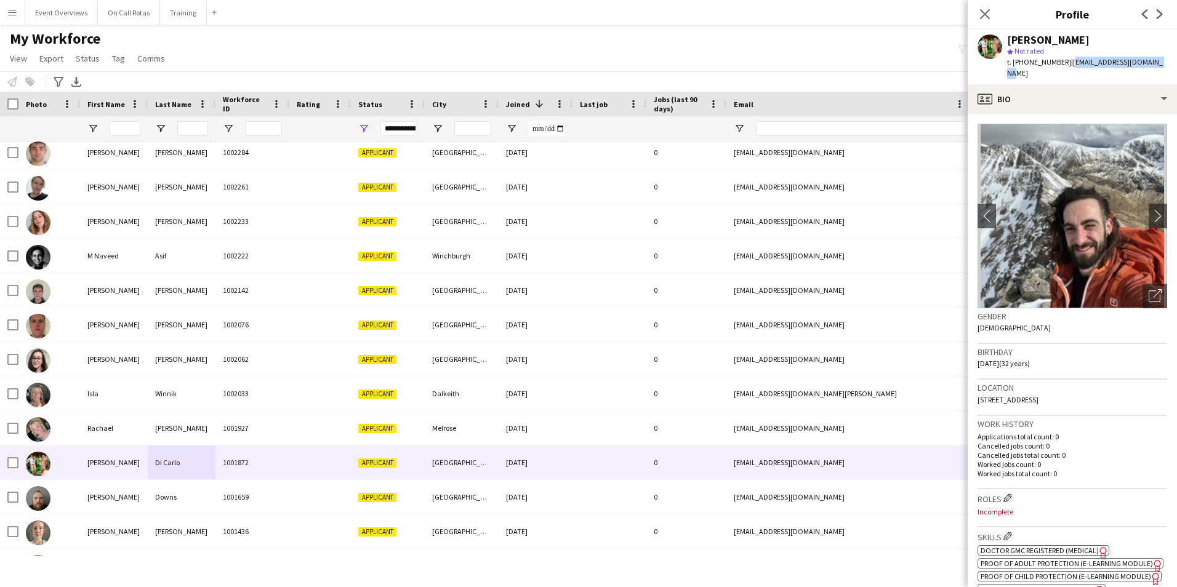
copy span "andrewadicarlo@gmail.com"
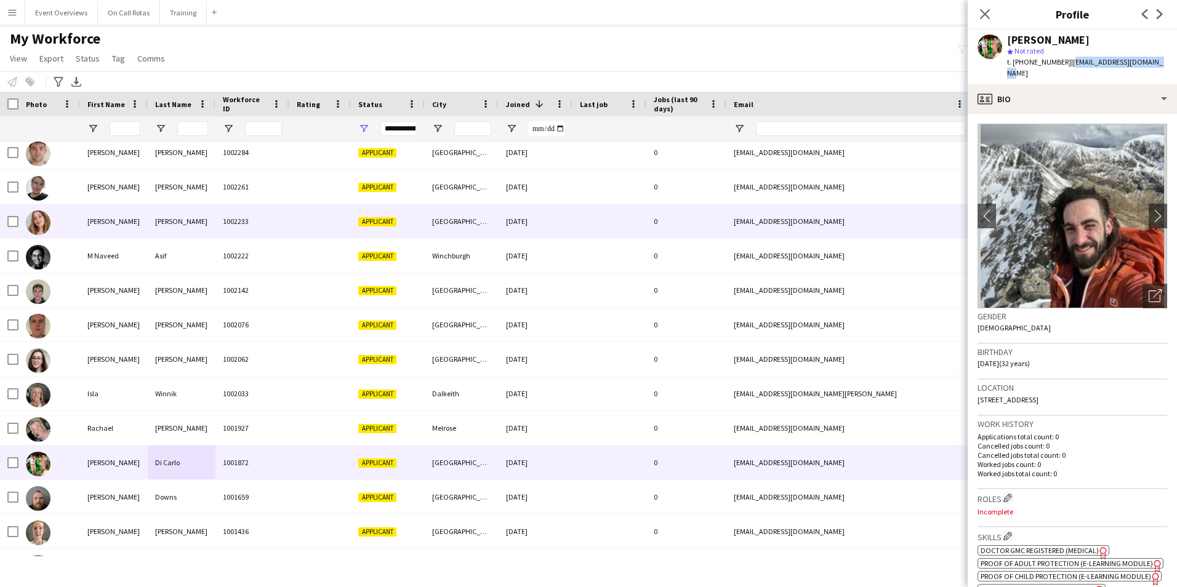
click at [334, 236] on div at bounding box center [320, 221] width 62 height 34
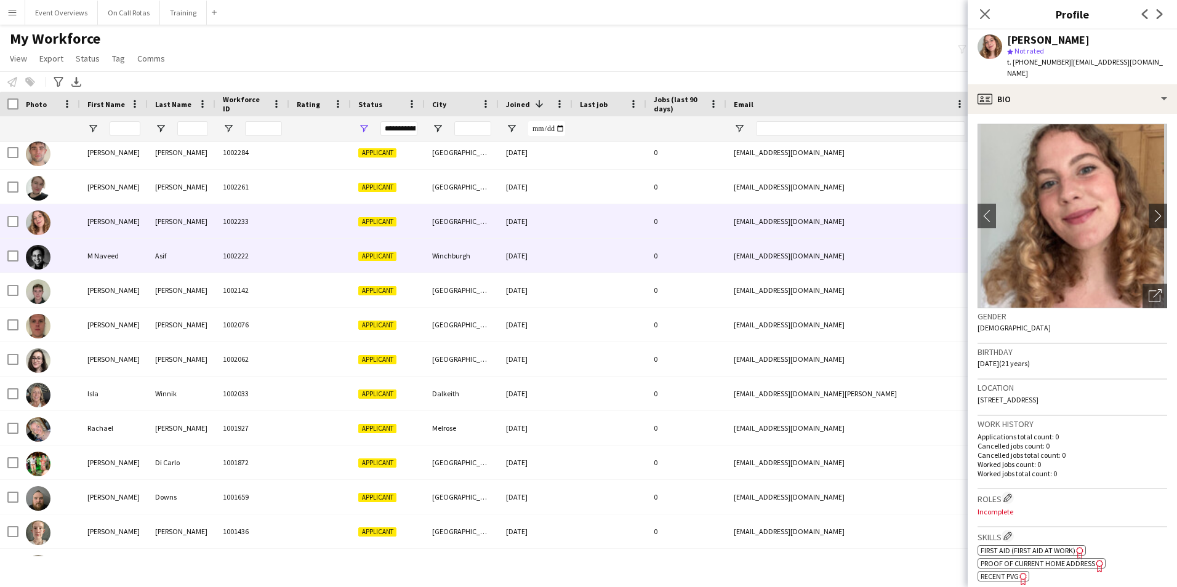
click at [371, 260] on span "Applicant" at bounding box center [377, 256] width 38 height 9
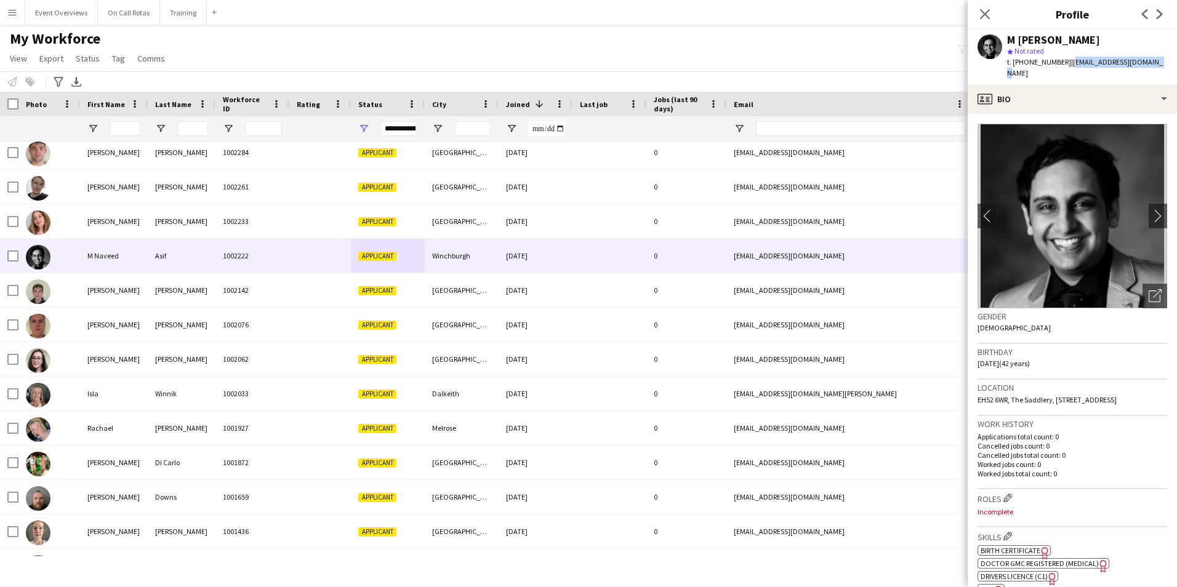
drag, startPoint x: 1151, startPoint y: 61, endPoint x: 1065, endPoint y: 67, distance: 86.4
click at [1065, 67] on div "M Naveed Asif star Not rated t. +447817997246 | naveed_asif@hotmail.com" at bounding box center [1072, 57] width 209 height 55
copy span "naveed_asif@hotmail.com"
drag, startPoint x: 987, startPoint y: 17, endPoint x: 995, endPoint y: 19, distance: 8.4
click at [987, 17] on icon at bounding box center [985, 14] width 12 height 12
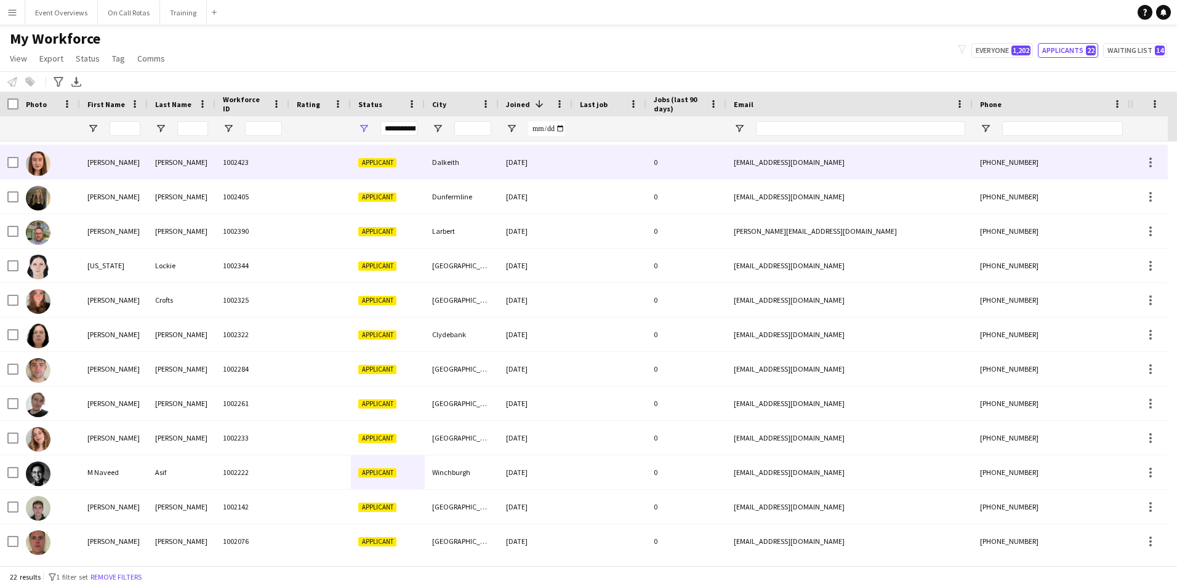
scroll to position [0, 0]
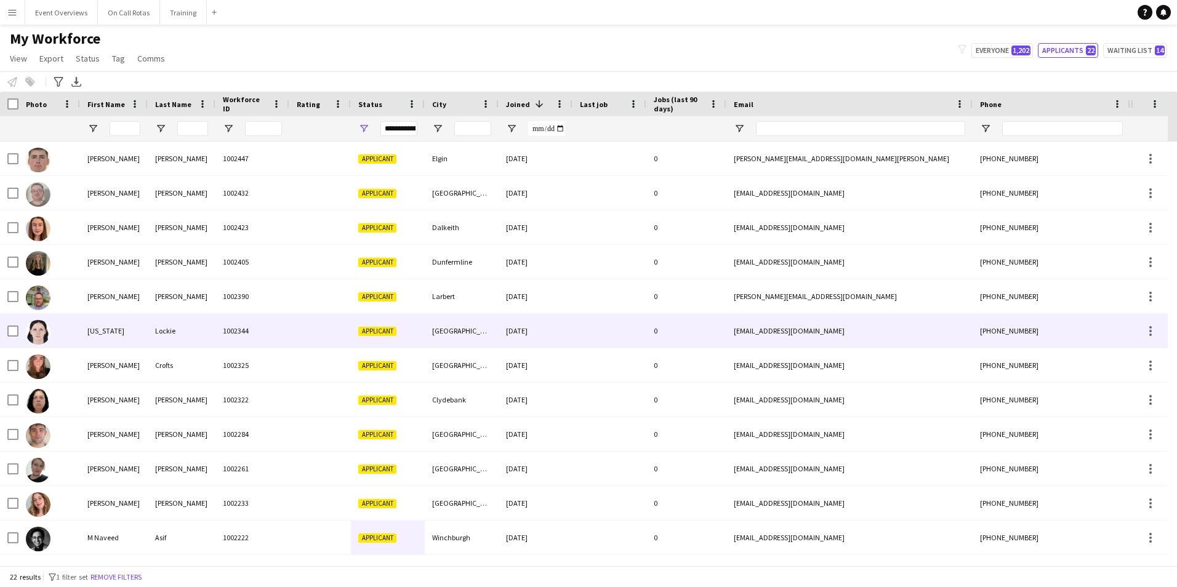
click at [191, 331] on div "Lockie" at bounding box center [182, 331] width 68 height 34
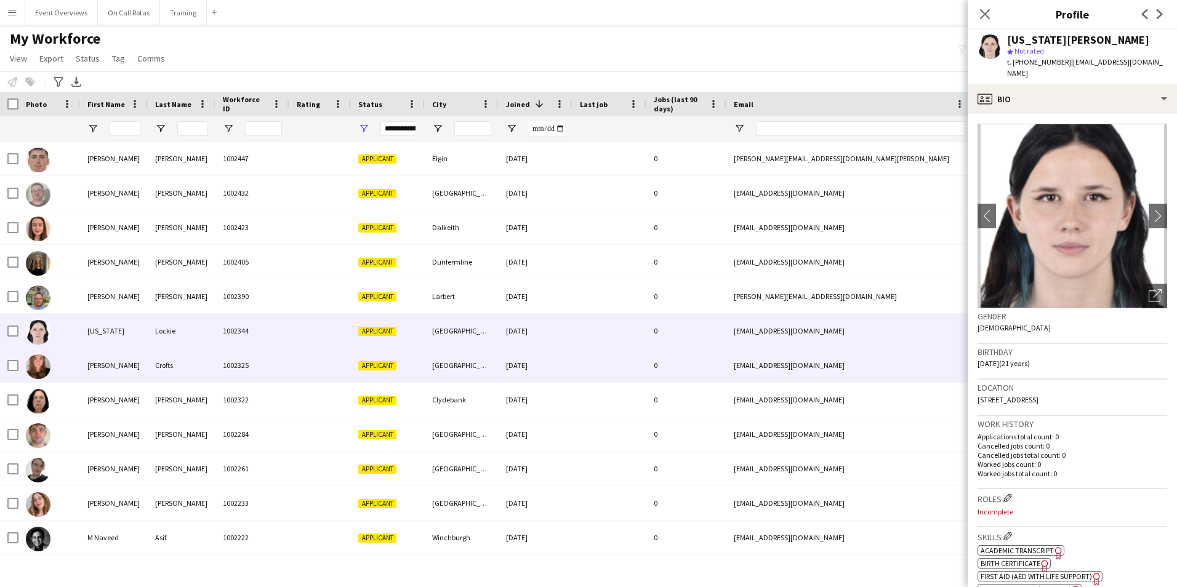
click at [316, 375] on div at bounding box center [320, 366] width 62 height 34
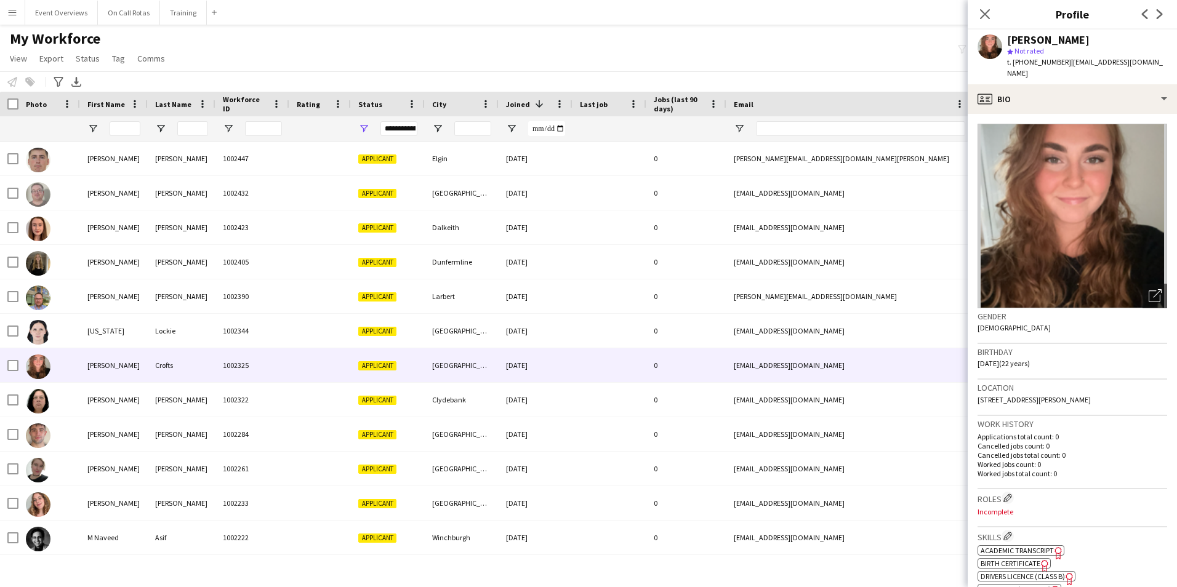
click at [1064, 62] on span "| helenacrofts1@outlook.com" at bounding box center [1085, 67] width 156 height 20
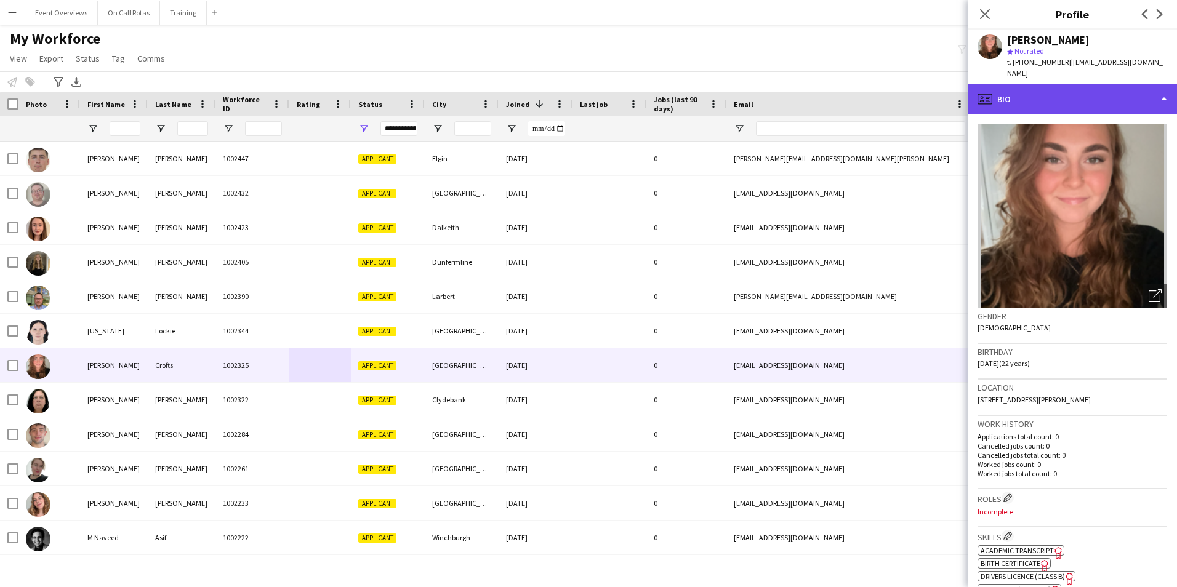
click at [1068, 84] on div "profile Bio" at bounding box center [1072, 99] width 209 height 30
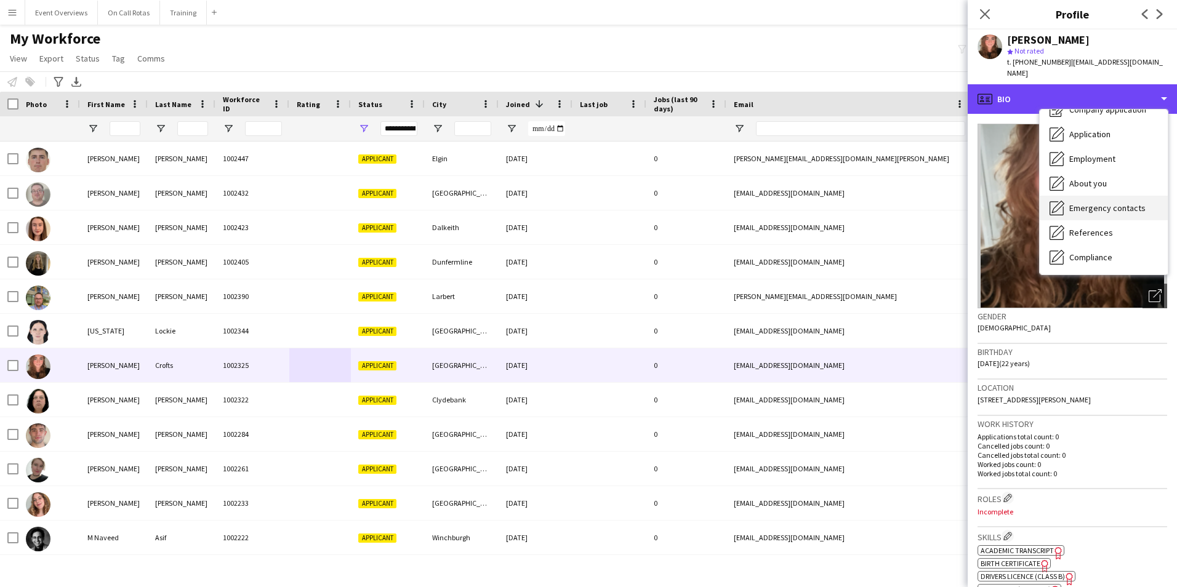
scroll to position [62, 0]
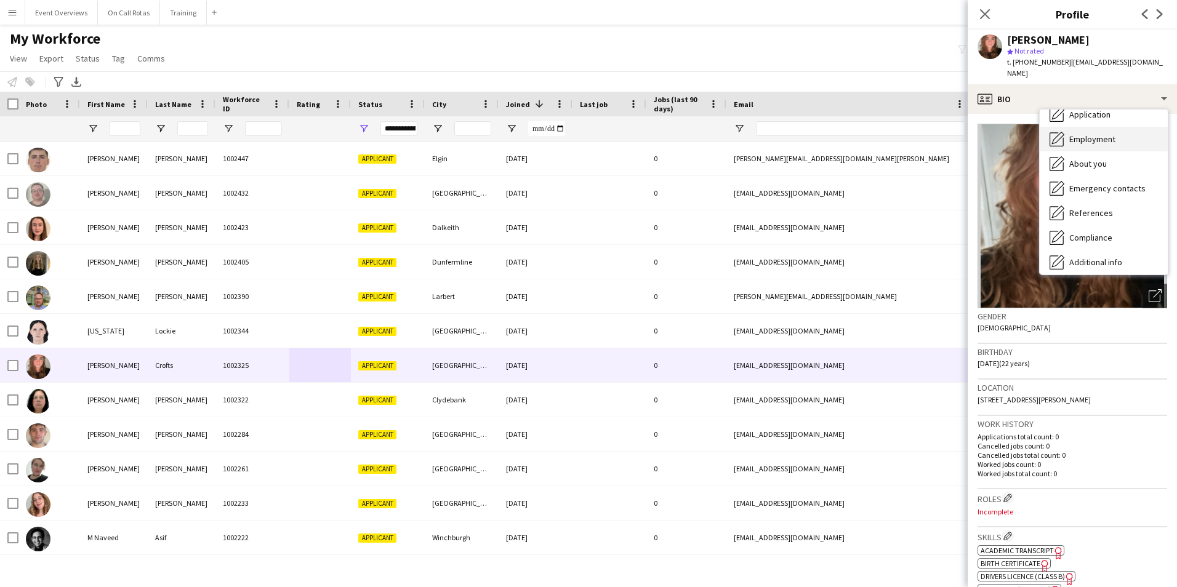
click at [1094, 135] on div "Employment Employment" at bounding box center [1104, 139] width 128 height 25
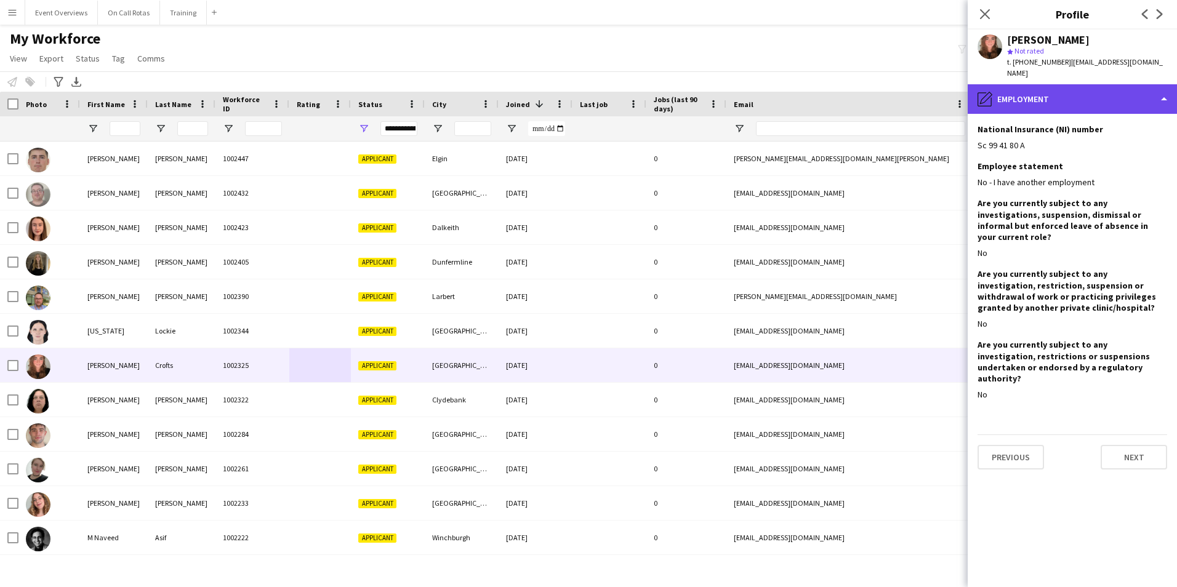
click at [1076, 84] on div "pencil4 Employment" at bounding box center [1072, 99] width 209 height 30
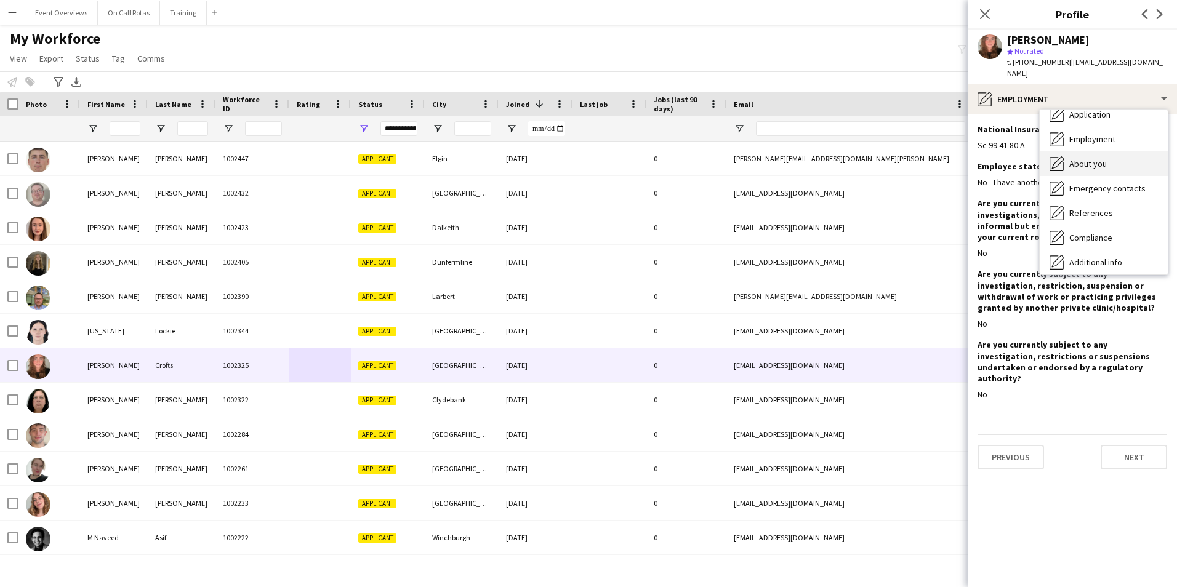
click at [1079, 158] on span "About you" at bounding box center [1089, 163] width 38 height 11
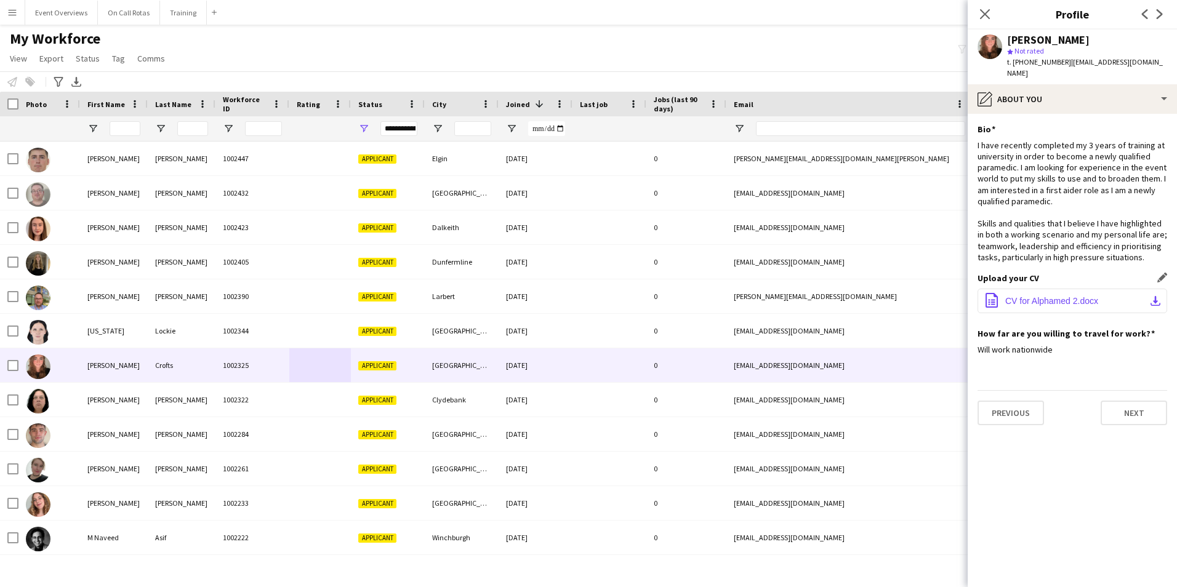
click at [1042, 296] on span "CV for Alphamed 2.docx" at bounding box center [1052, 301] width 93 height 10
click at [990, 11] on icon "Close pop-in" at bounding box center [985, 14] width 12 height 12
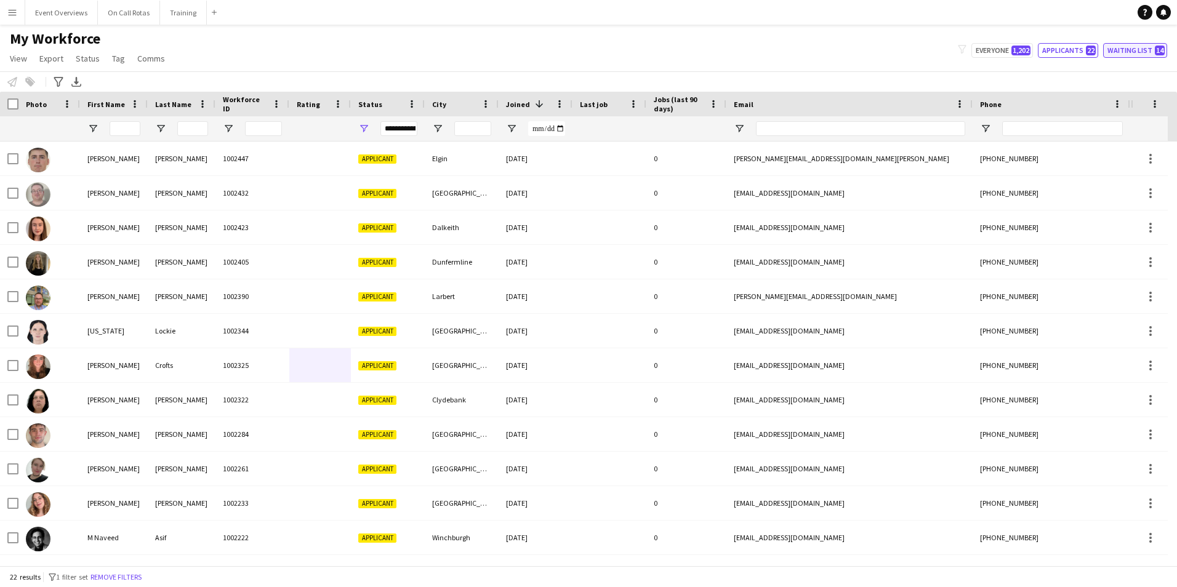
click at [1149, 54] on button "Waiting list 14" at bounding box center [1135, 50] width 64 height 15
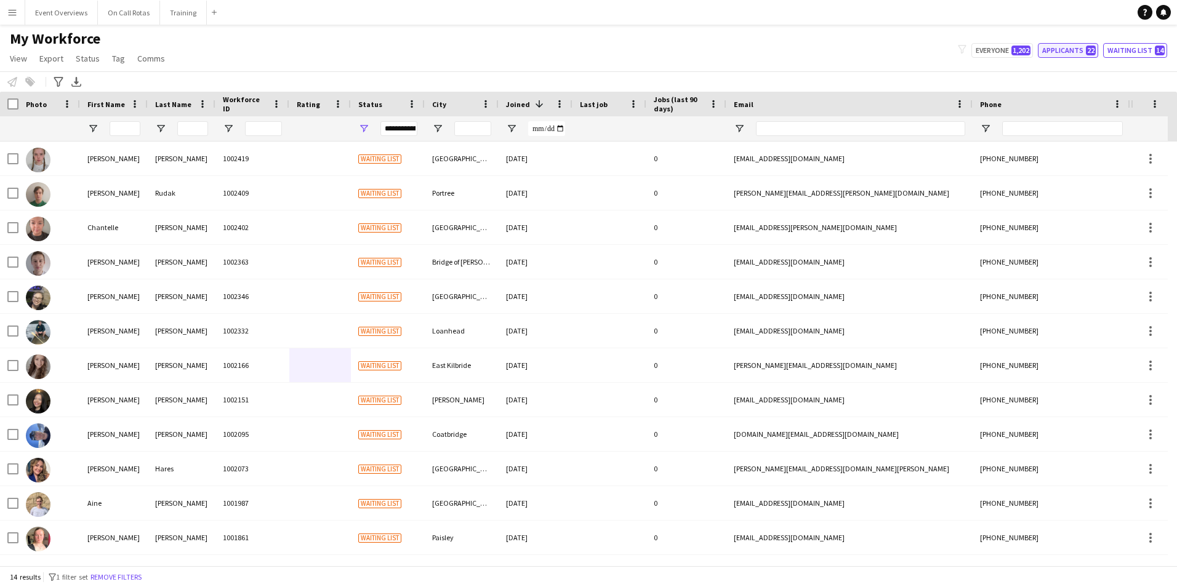
click at [1079, 51] on button "Applicants 22" at bounding box center [1068, 50] width 60 height 15
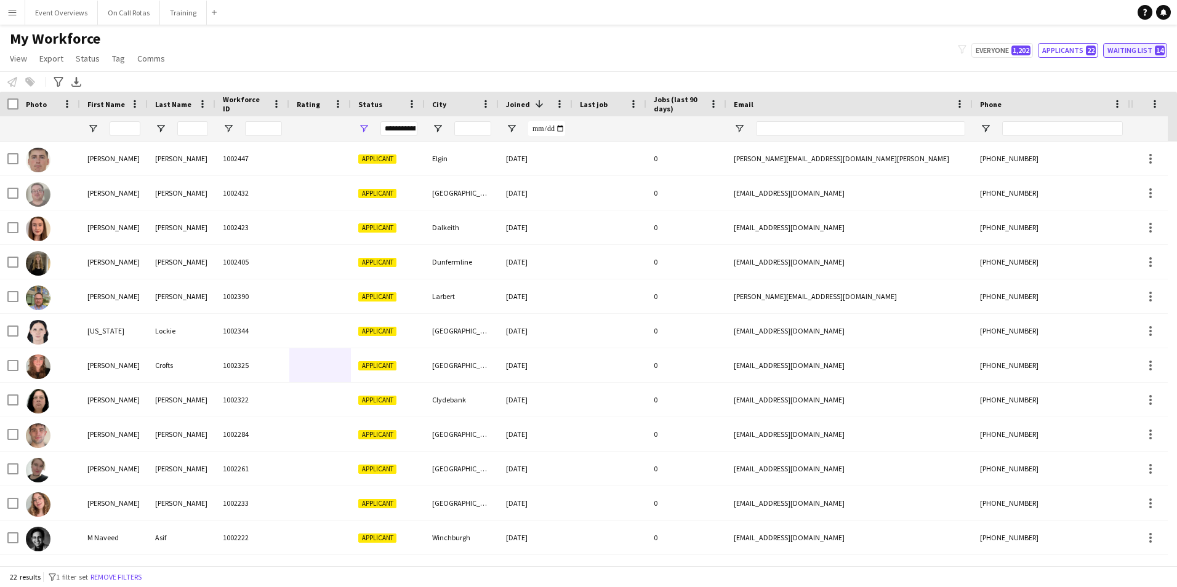
click at [1129, 51] on button "Waiting list 14" at bounding box center [1135, 50] width 64 height 15
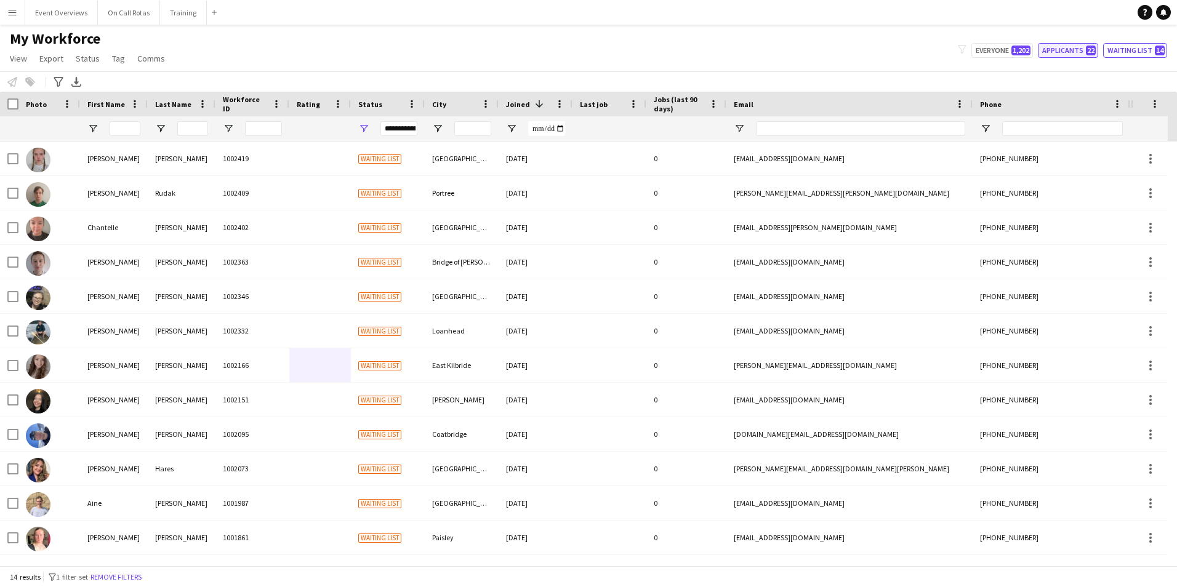
click at [1083, 51] on button "Applicants 22" at bounding box center [1068, 50] width 60 height 15
type input "**********"
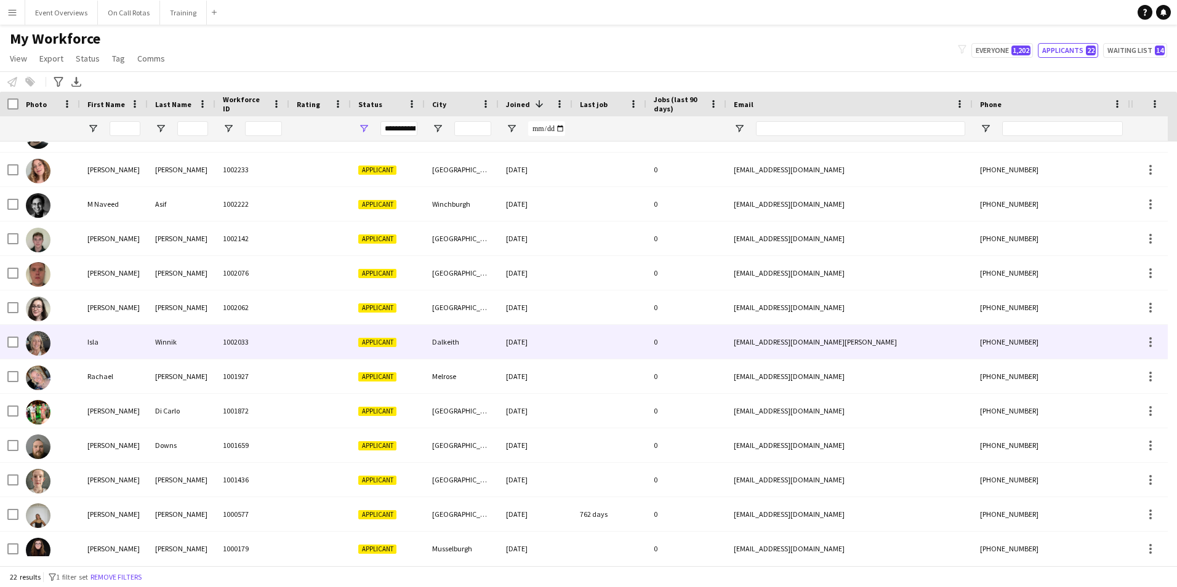
scroll to position [344, 0]
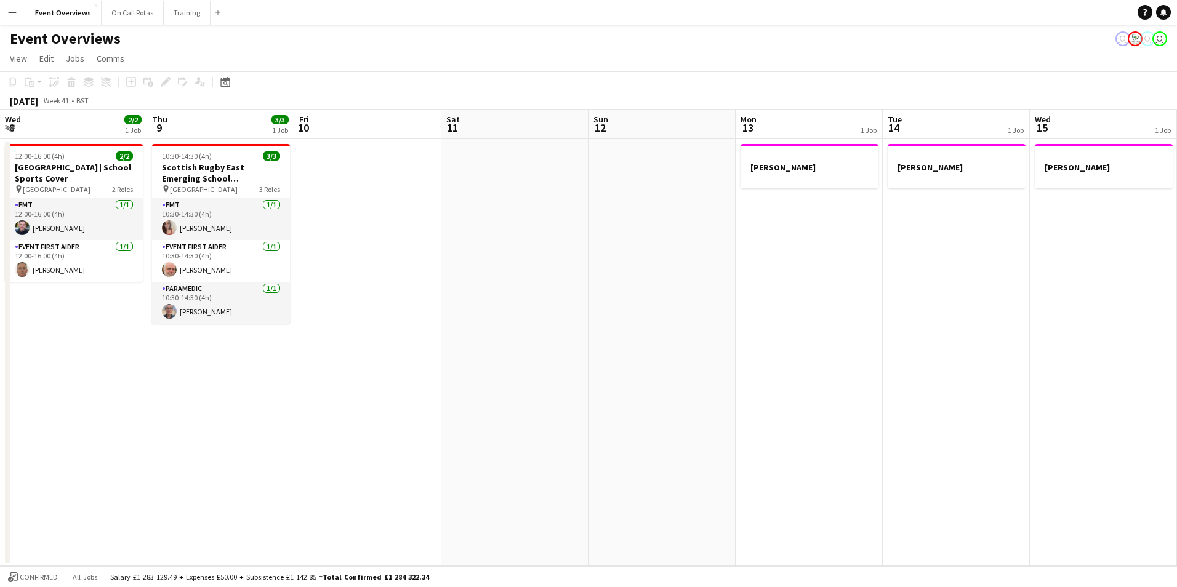
scroll to position [0, 457]
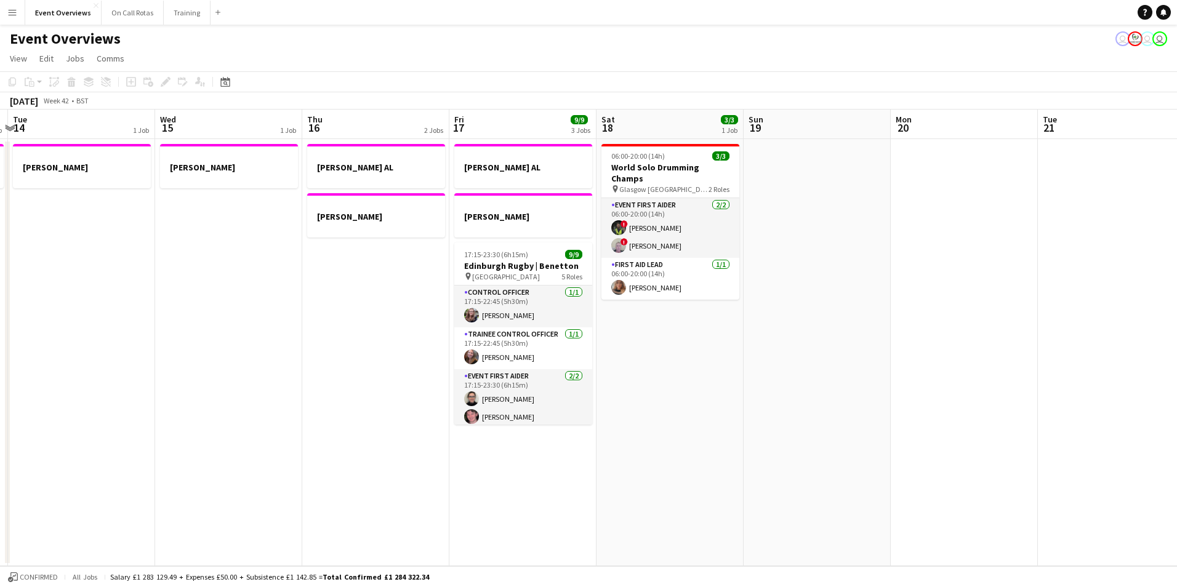
drag, startPoint x: 677, startPoint y: 451, endPoint x: 515, endPoint y: 449, distance: 161.3
click at [515, 449] on app-calendar-viewport "Sat 11 Sun 12 Mon 13 1 Job Tue 14 1 Job Wed 15 1 Job Thu 16 2 Jobs Fri 17 9/9 3…" at bounding box center [588, 338] width 1177 height 457
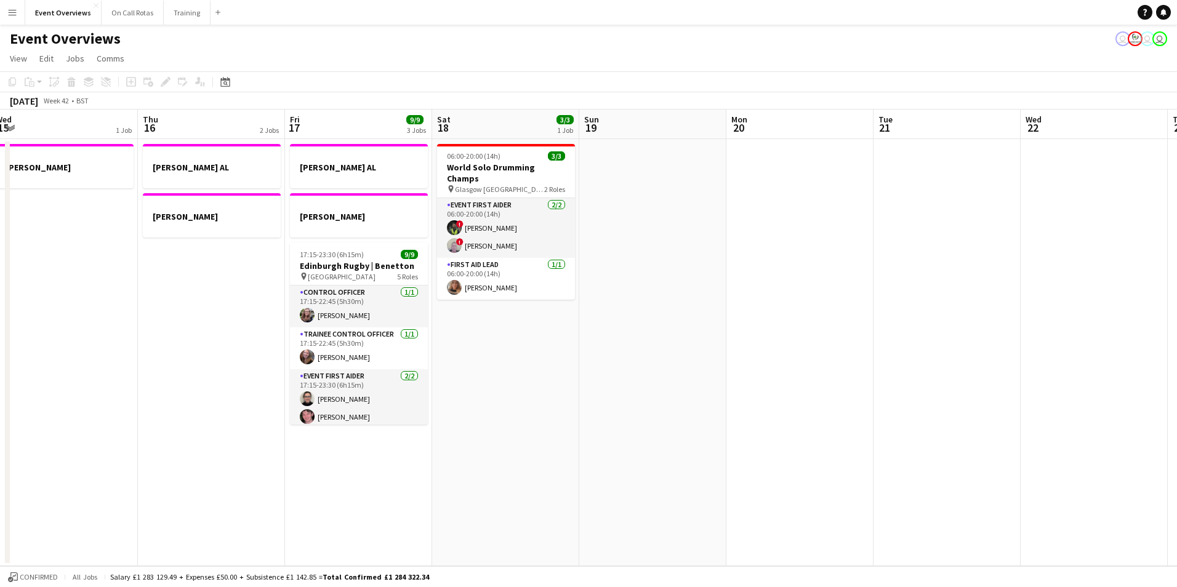
drag, startPoint x: 905, startPoint y: 321, endPoint x: 751, endPoint y: 334, distance: 154.5
click at [751, 334] on app-calendar-viewport "Sun 12 Mon 13 1 Job Tue 14 1 Job Wed 15 1 Job Thu 16 2 Jobs Fri 17 9/9 3 Jobs S…" at bounding box center [588, 338] width 1177 height 457
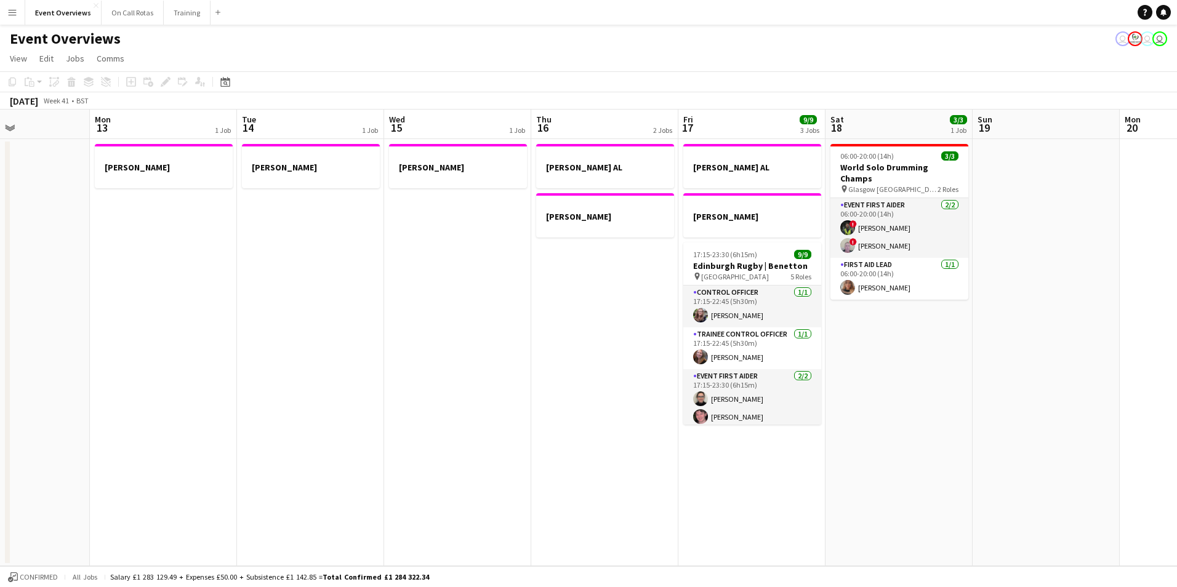
drag, startPoint x: 751, startPoint y: 334, endPoint x: 1144, endPoint y: 331, distance: 393.5
click at [1144, 331] on app-calendar-viewport "Fri 10 Sat 11 Sun 12 Mon 13 1 Job Tue 14 1 Job Wed 15 1 Job Thu 16 2 Jobs Fri 1…" at bounding box center [588, 338] width 1177 height 457
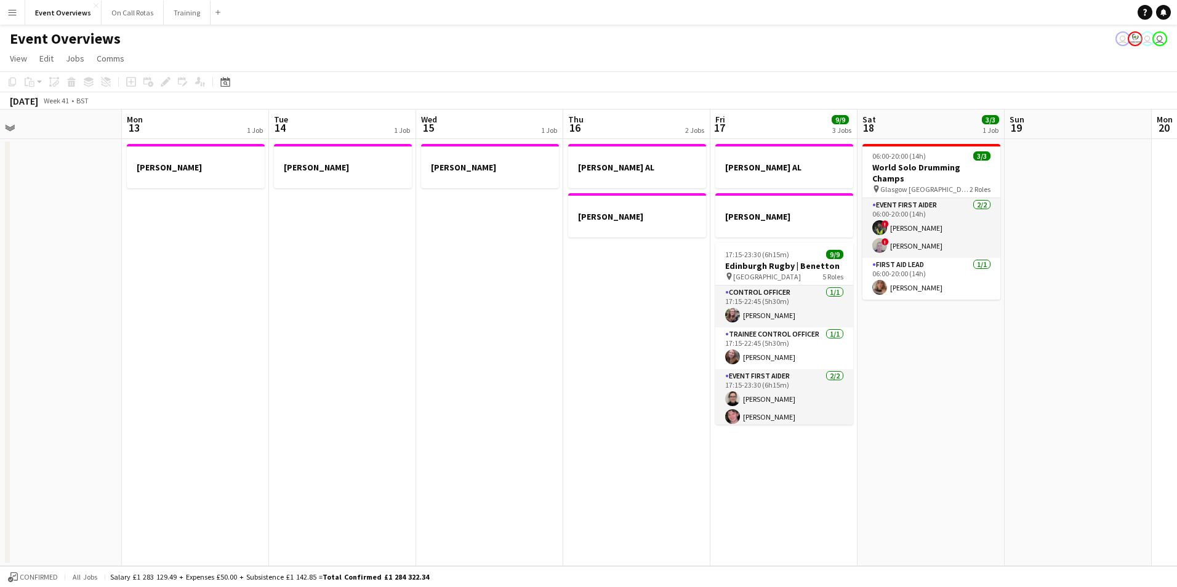
drag, startPoint x: 411, startPoint y: 320, endPoint x: 948, endPoint y: 277, distance: 539.3
click at [948, 277] on app-calendar-viewport "Fri 10 Sat 11 Sun 12 Mon 13 1 Job Tue 14 1 Job Wed 15 1 Job Thu 16 2 Jobs Fri 1…" at bounding box center [588, 338] width 1177 height 457
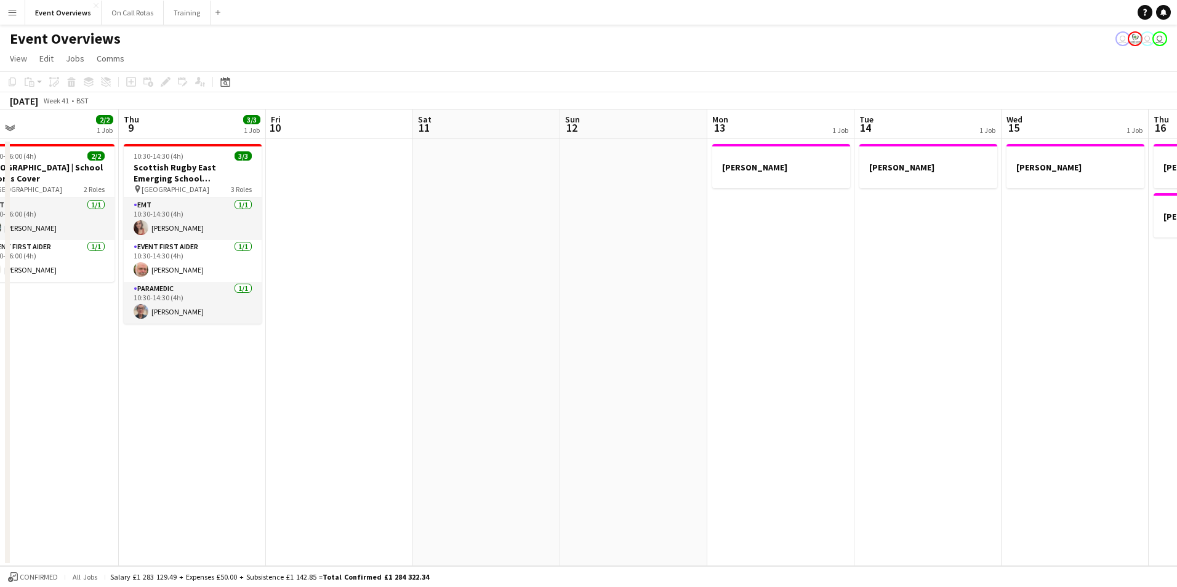
drag, startPoint x: 345, startPoint y: 299, endPoint x: 609, endPoint y: 272, distance: 265.5
click at [722, 268] on app-calendar-viewport "Mon 6 Tue 7 3/3 1 Job Wed 8 2/2 1 Job Thu 9 3/3 1 Job Fri 10 Sat 11 Sun 12 Mon …" at bounding box center [588, 338] width 1177 height 457
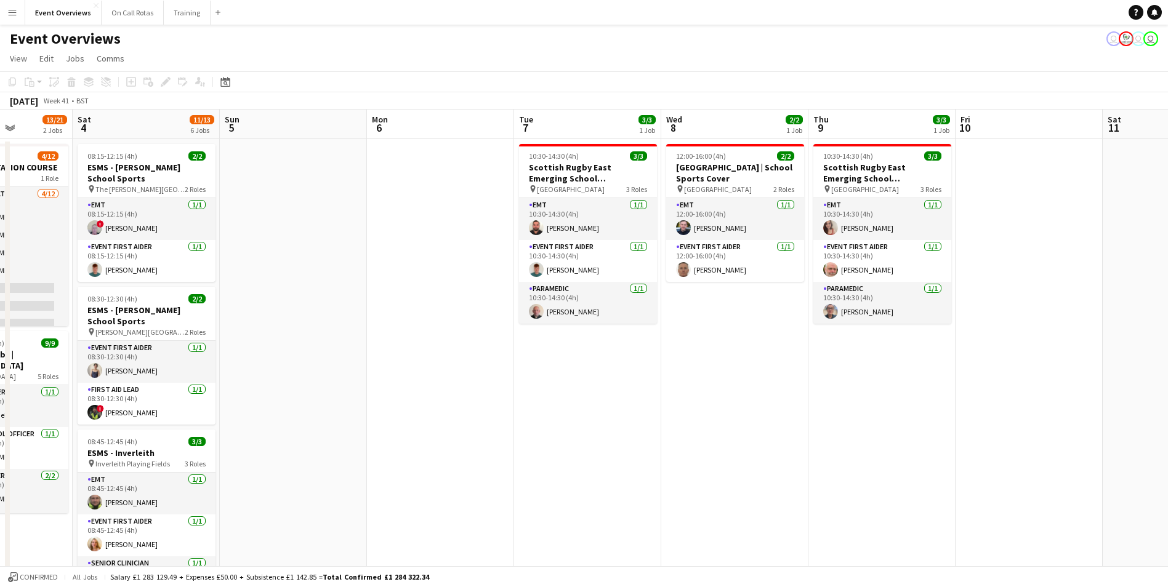
drag, startPoint x: 17, startPoint y: 277, endPoint x: 410, endPoint y: 297, distance: 393.3
click at [410, 297] on app-calendar-viewport "Wed 1 Thu 2 Fri 3 13/21 2 Jobs Sat 4 11/13 6 Jobs Sun 5 Mon 6 Tue 7 3/3 1 Job W…" at bounding box center [584, 584] width 1168 height 948
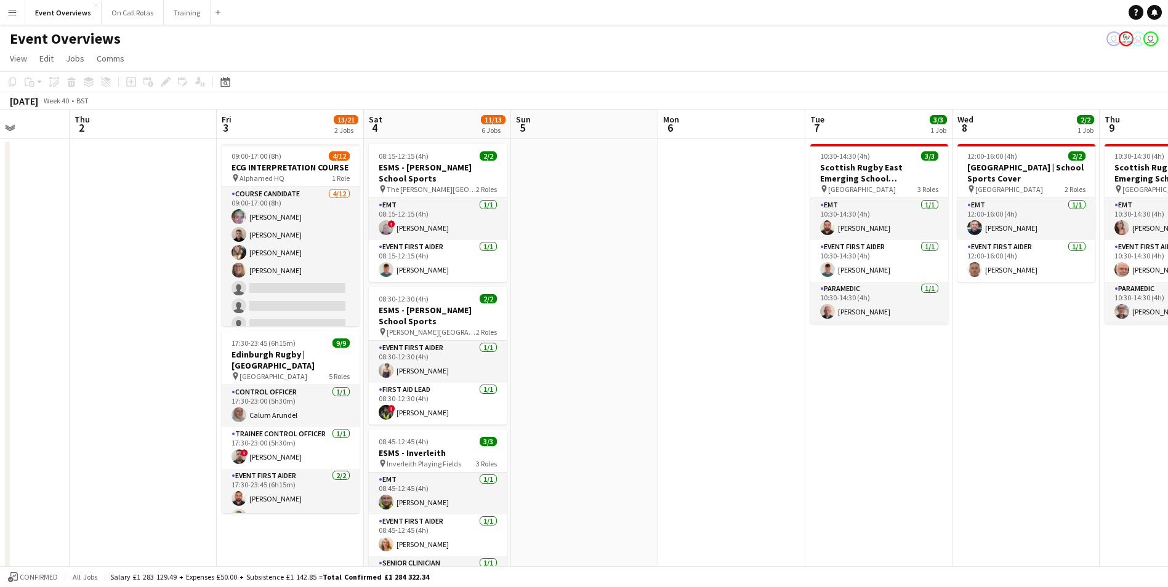
drag, startPoint x: 381, startPoint y: 311, endPoint x: 694, endPoint y: 280, distance: 315.0
click at [694, 280] on app-calendar-viewport "Mon 29 Tue 30 1/2 1 Job Wed 1 Thu 2 Fri 3 13/21 2 Jobs Sat 4 11/13 6 Jobs Sun 5…" at bounding box center [584, 584] width 1168 height 948
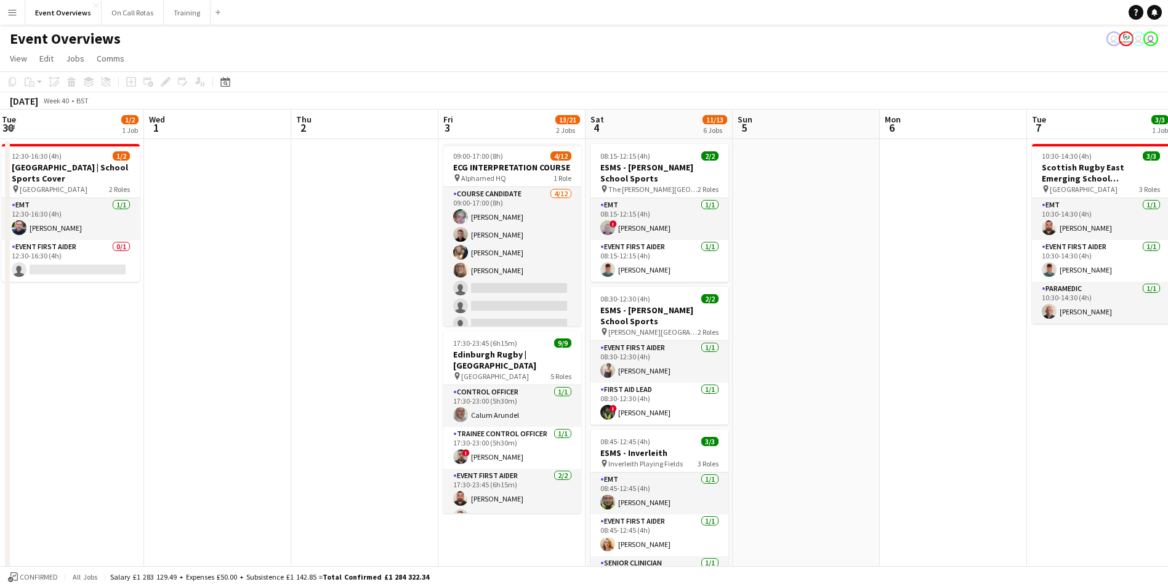
scroll to position [0, 273]
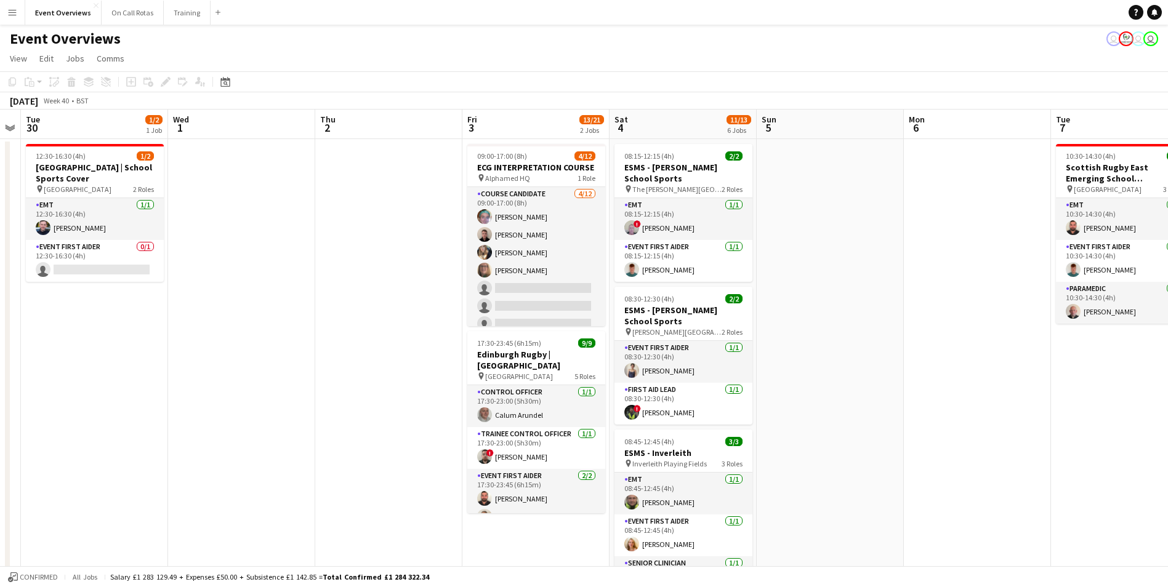
drag, startPoint x: 662, startPoint y: 298, endPoint x: 858, endPoint y: 298, distance: 196.4
click at [858, 298] on app-calendar-viewport "Sun 28 Mon 29 Tue 30 1/2 1 Job Wed 1 Thu 2 Fri 3 13/21 2 Jobs Sat 4 11/13 6 Job…" at bounding box center [584, 584] width 1168 height 948
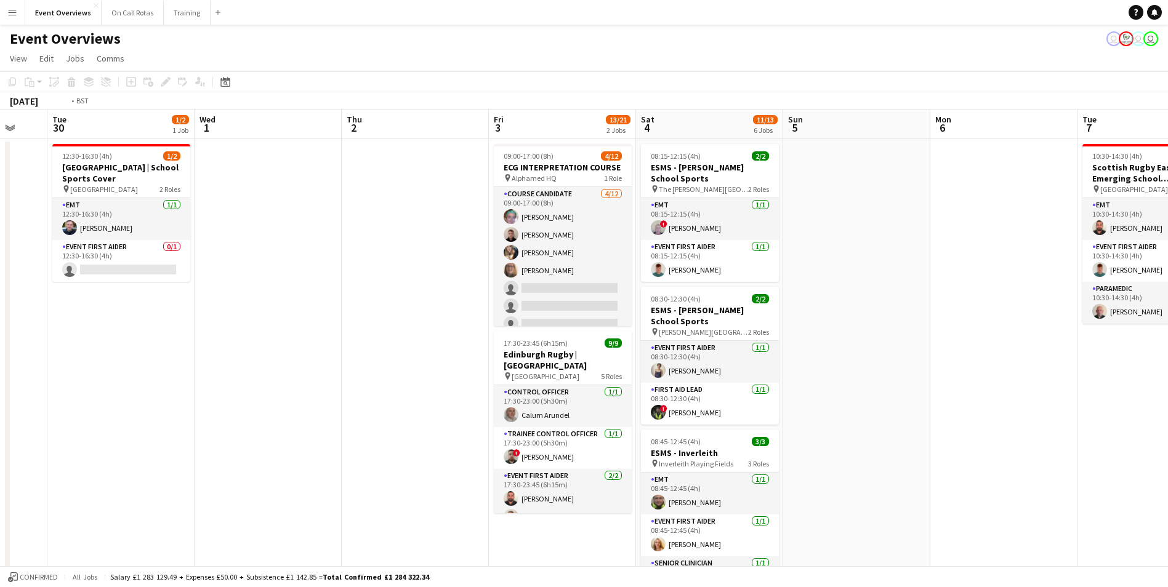
scroll to position [0, 362]
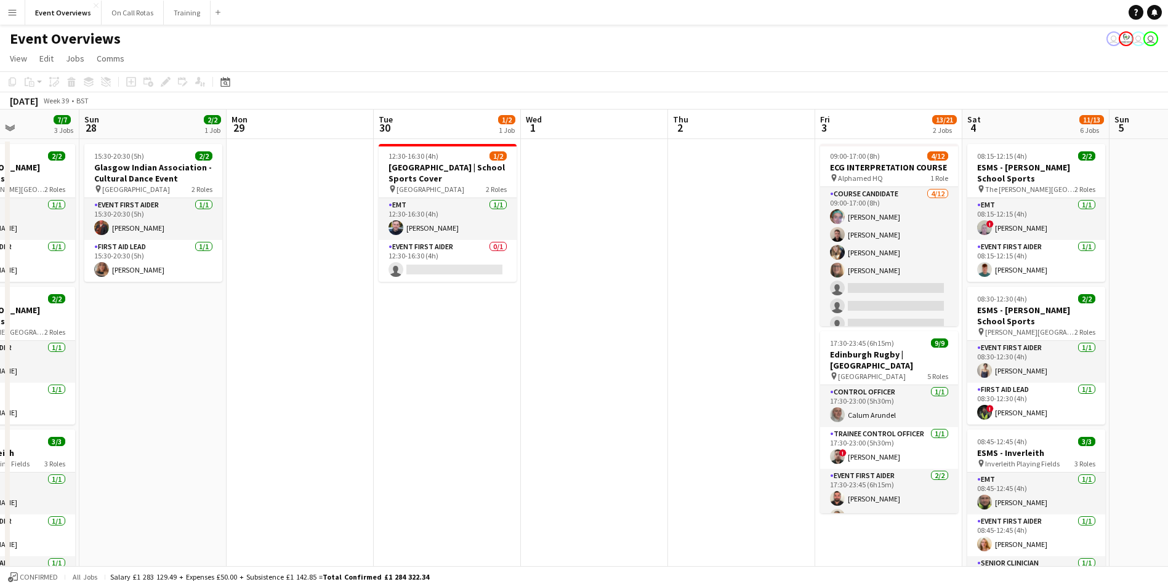
drag, startPoint x: 244, startPoint y: 283, endPoint x: 597, endPoint y: 250, distance: 354.3
click at [597, 250] on app-calendar-viewport "Thu 25 Fri 26 Sat 27 7/7 3 Jobs Sun 28 2/2 1 Job Mon 29 Tue 30 1/2 1 Job Wed 1 …" at bounding box center [584, 584] width 1168 height 948
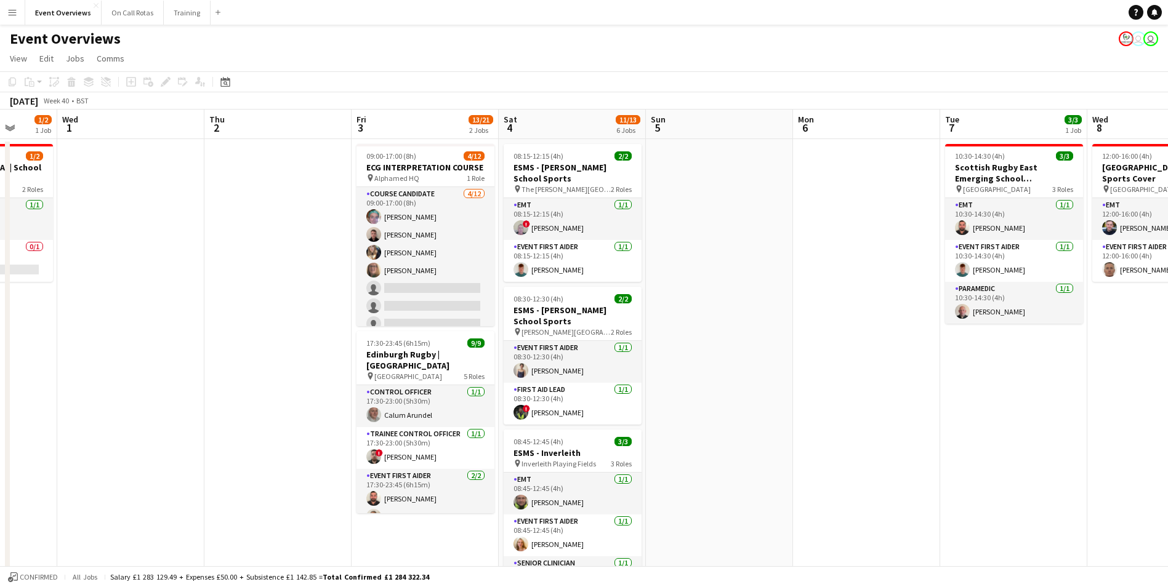
drag, startPoint x: 515, startPoint y: 387, endPoint x: 51, endPoint y: 370, distance: 464.0
click at [51, 370] on app-calendar-viewport "Sun 28 2/2 1 Job Mon 29 Tue 30 1/2 1 Job Wed 1 Thu 2 Fri 3 13/21 2 Jobs Sat 4 1…" at bounding box center [584, 584] width 1168 height 948
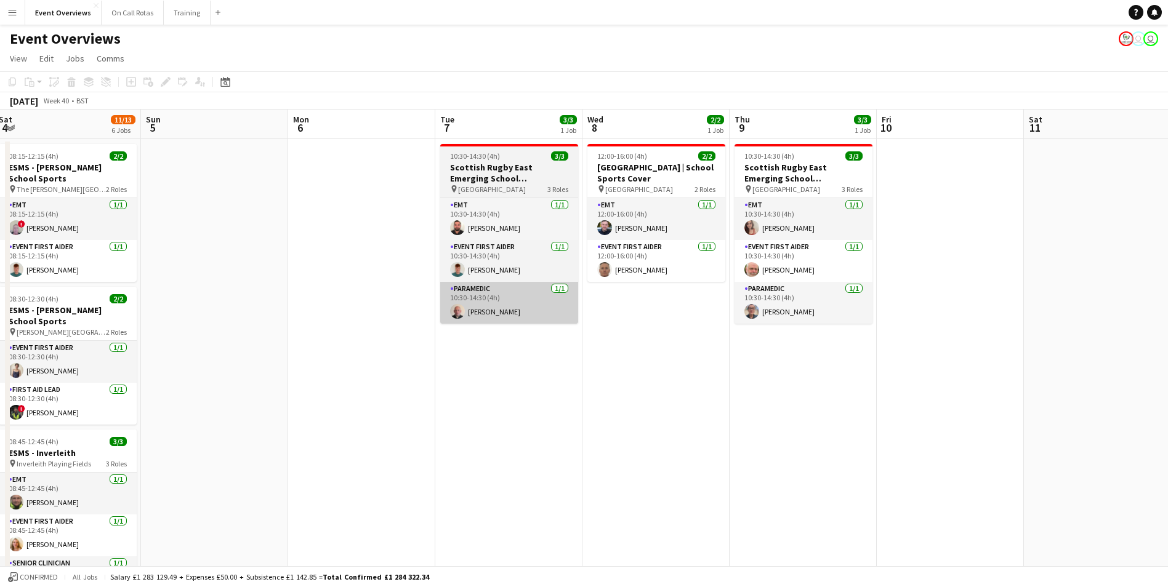
drag, startPoint x: 656, startPoint y: 334, endPoint x: 300, endPoint y: 320, distance: 356.2
click at [140, 321] on app-calendar-viewport "Wed 1 Thu 2 Fri 3 13/21 2 Jobs Sat 4 11/13 6 Jobs Sun 5 Mon 6 Tue 7 3/3 1 Job W…" at bounding box center [584, 584] width 1168 height 948
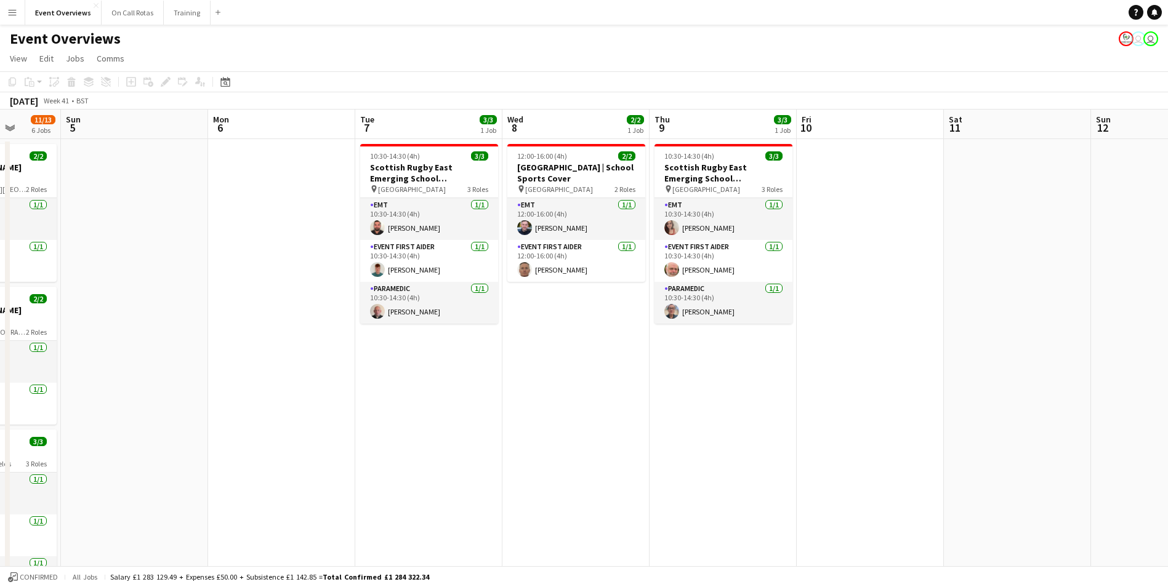
drag, startPoint x: 693, startPoint y: 328, endPoint x: 761, endPoint y: 313, distance: 69.3
click at [761, 313] on app-calendar-viewport "Thu 2 Fri 3 13/21 2 Jobs Sat 4 11/13 6 Jobs Sun 5 Mon 6 Tue 7 3/3 1 Job Wed 8 2…" at bounding box center [584, 584] width 1168 height 948
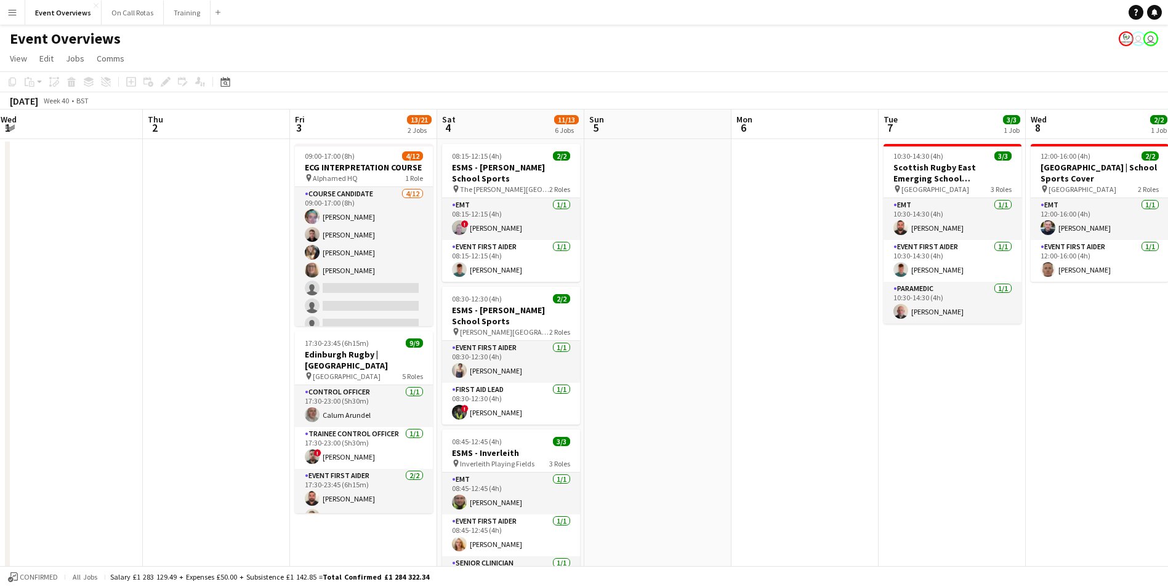
drag, startPoint x: 271, startPoint y: 281, endPoint x: 794, endPoint y: 289, distance: 523.4
click at [794, 289] on app-calendar-viewport "Mon 29 Tue 30 1/2 1 Job Wed 1 Thu 2 Fri 3 13/21 2 Jobs Sat 4 11/13 6 Jobs Sun 5…" at bounding box center [584, 584] width 1168 height 948
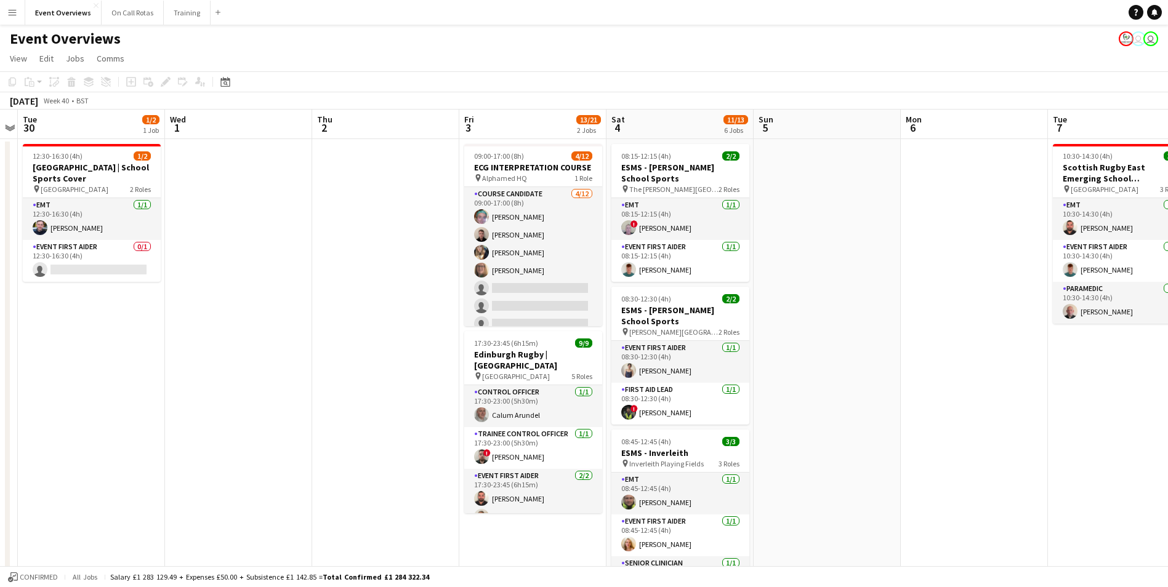
scroll to position [0, 404]
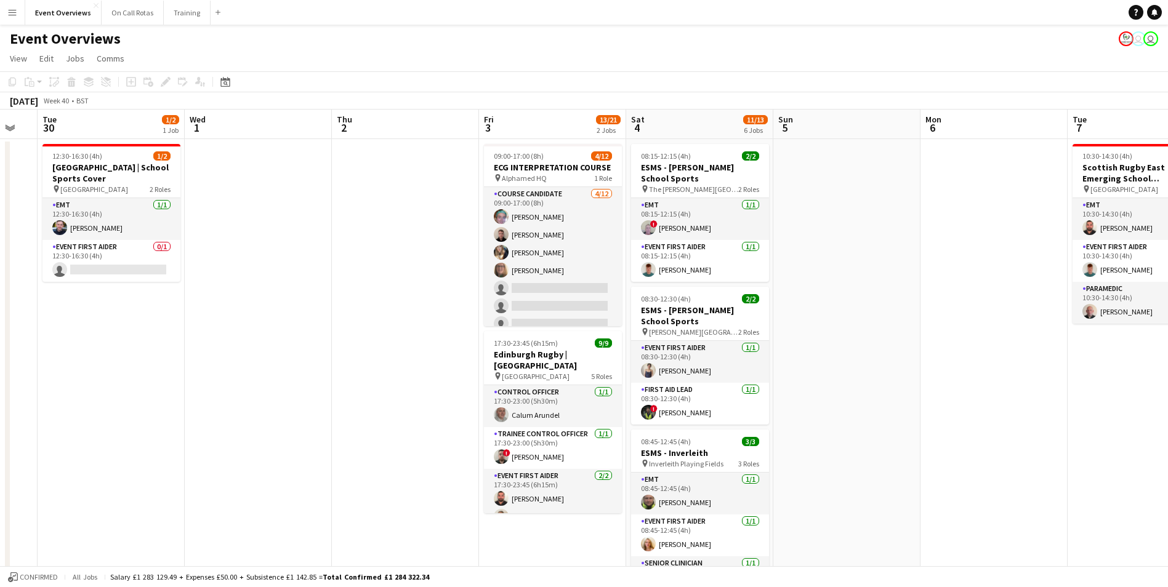
drag, startPoint x: 116, startPoint y: 251, endPoint x: 305, endPoint y: 269, distance: 189.9
click at [305, 269] on app-calendar-viewport "Sat 27 7/7 3 Jobs Sun 28 2/2 1 Job Mon 29 Tue 30 1/2 1 Job Wed 1 Thu 2 Fri 3 13…" at bounding box center [584, 584] width 1168 height 948
